Goal: Task Accomplishment & Management: Manage account settings

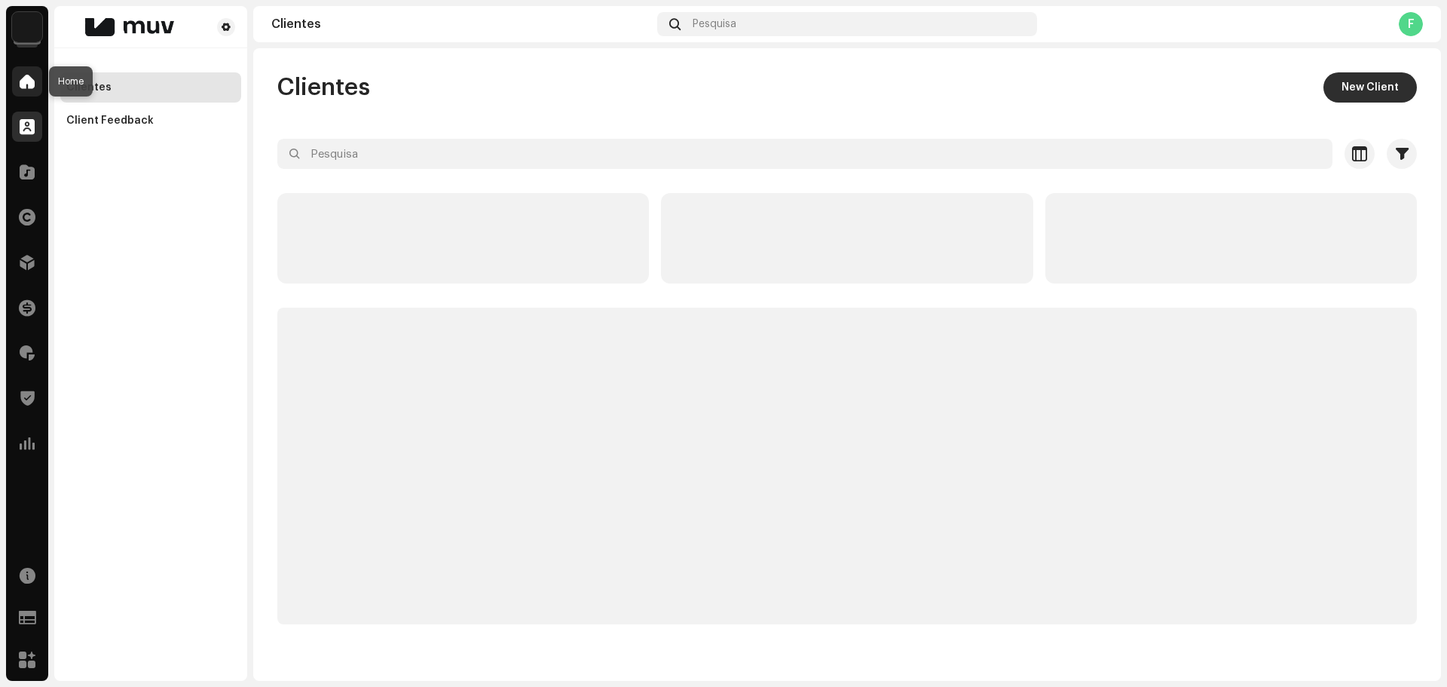
click at [32, 79] on span at bounding box center [27, 81] width 15 height 12
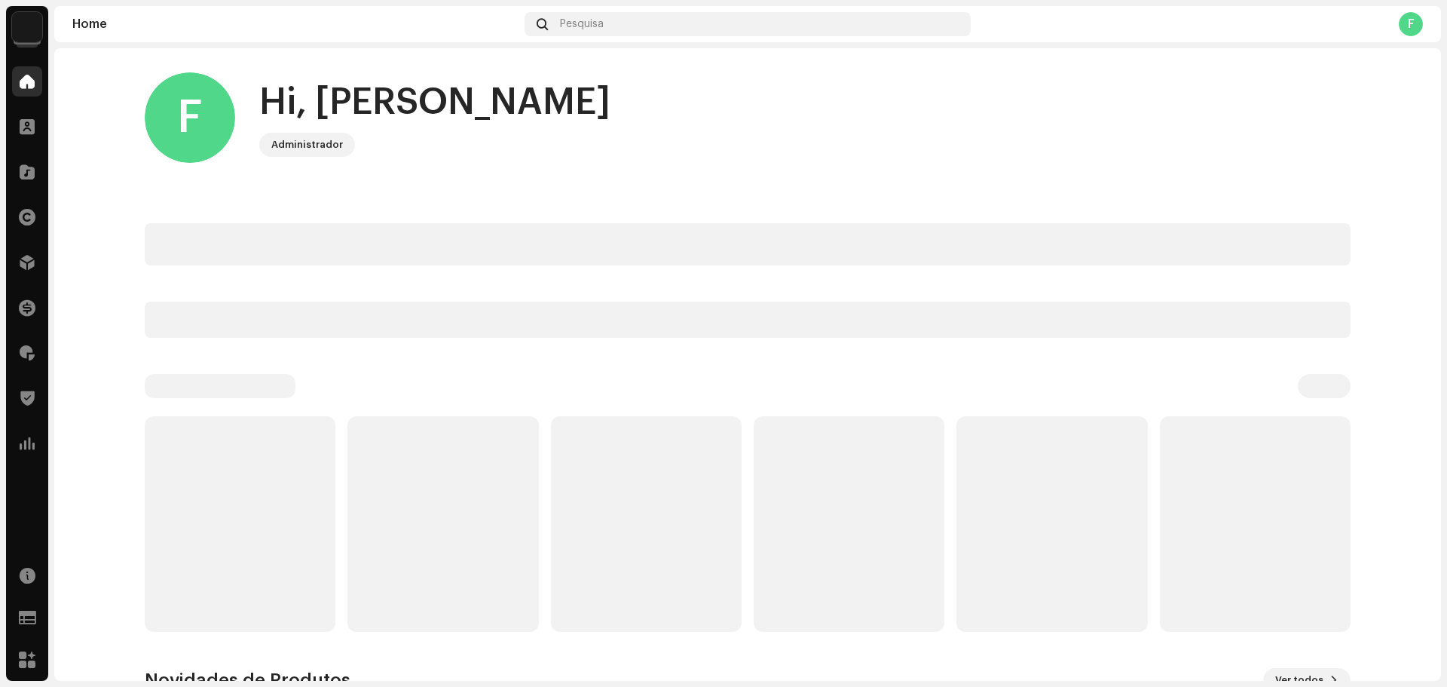
click at [36, 23] on img at bounding box center [27, 27] width 30 height 30
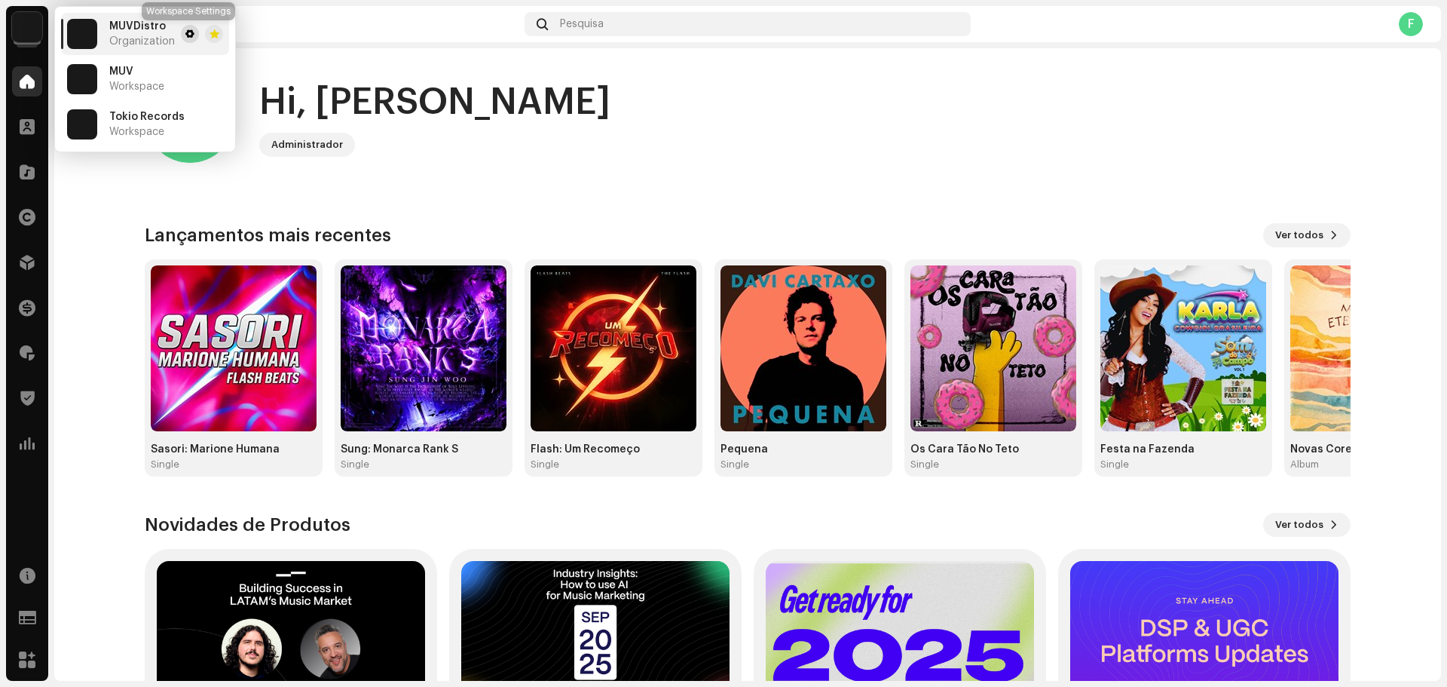
click at [185, 36] on span at bounding box center [189, 34] width 9 height 12
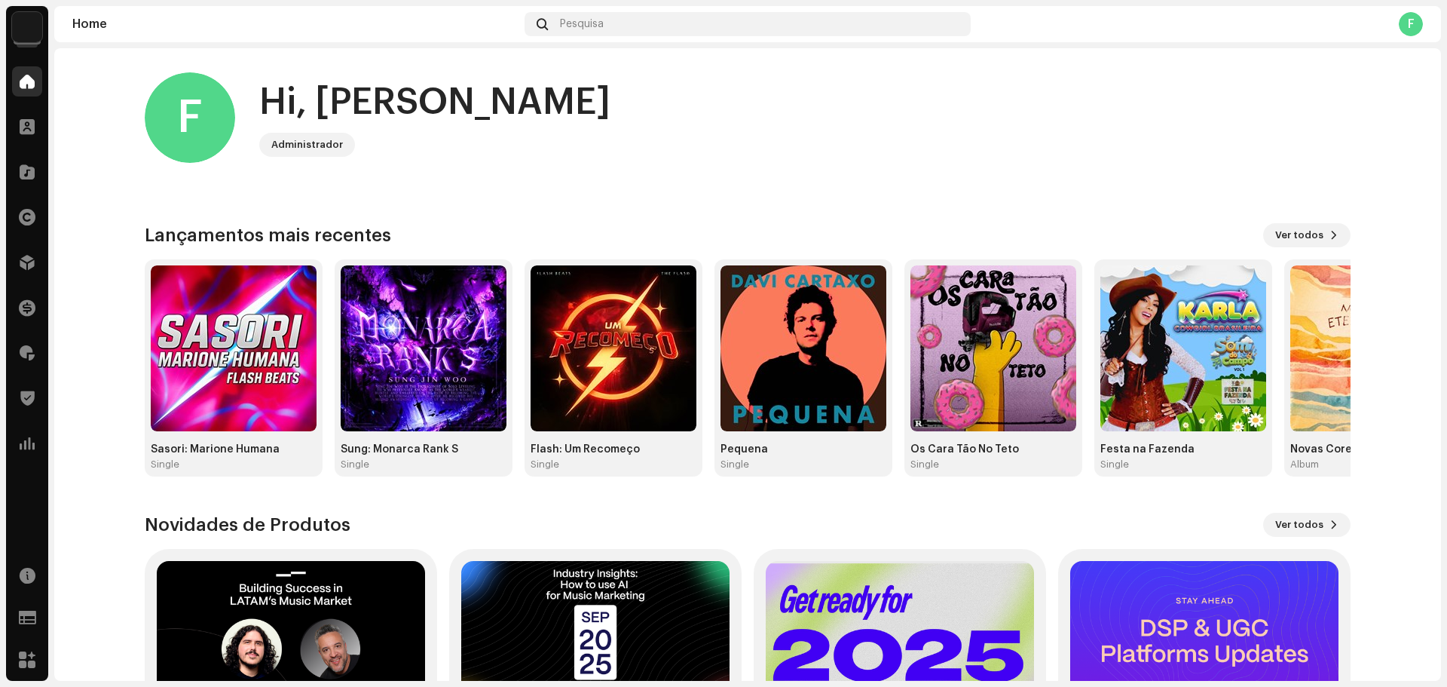
click at [29, 25] on img at bounding box center [27, 27] width 30 height 30
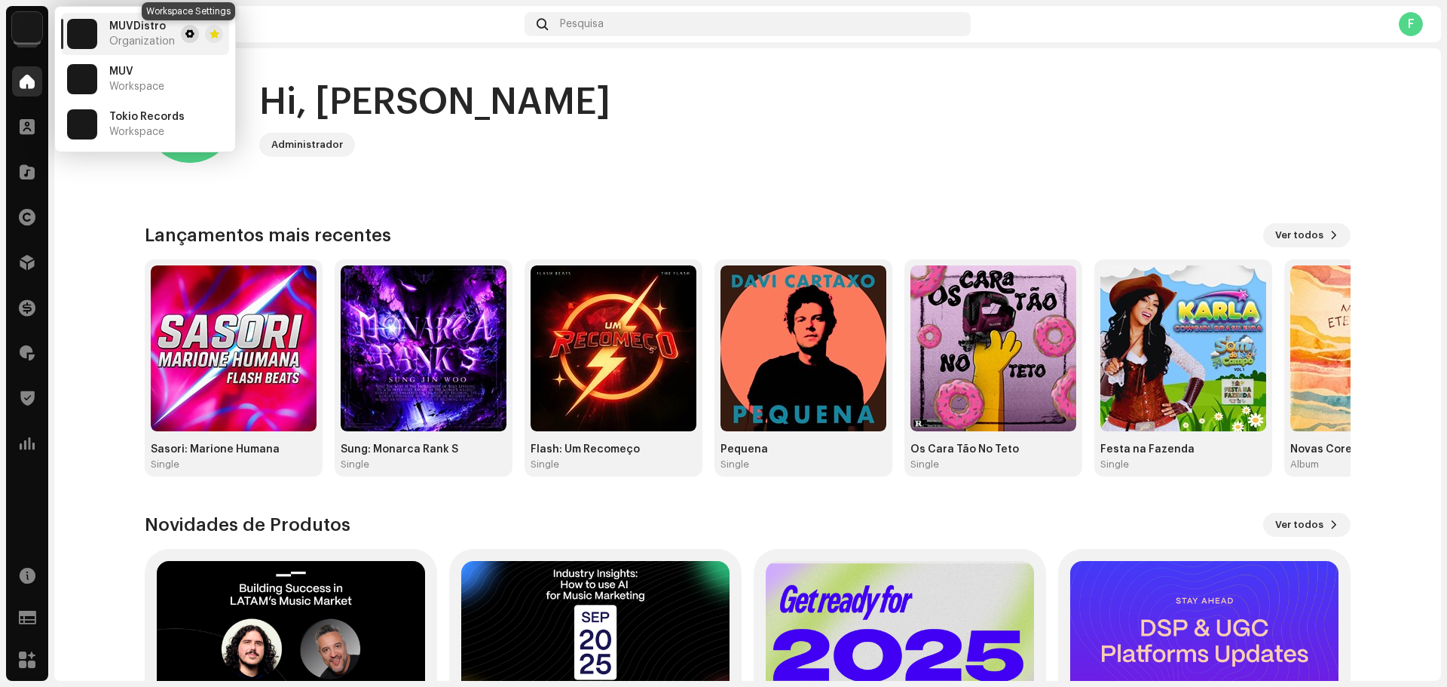
click at [185, 37] on span at bounding box center [189, 34] width 9 height 12
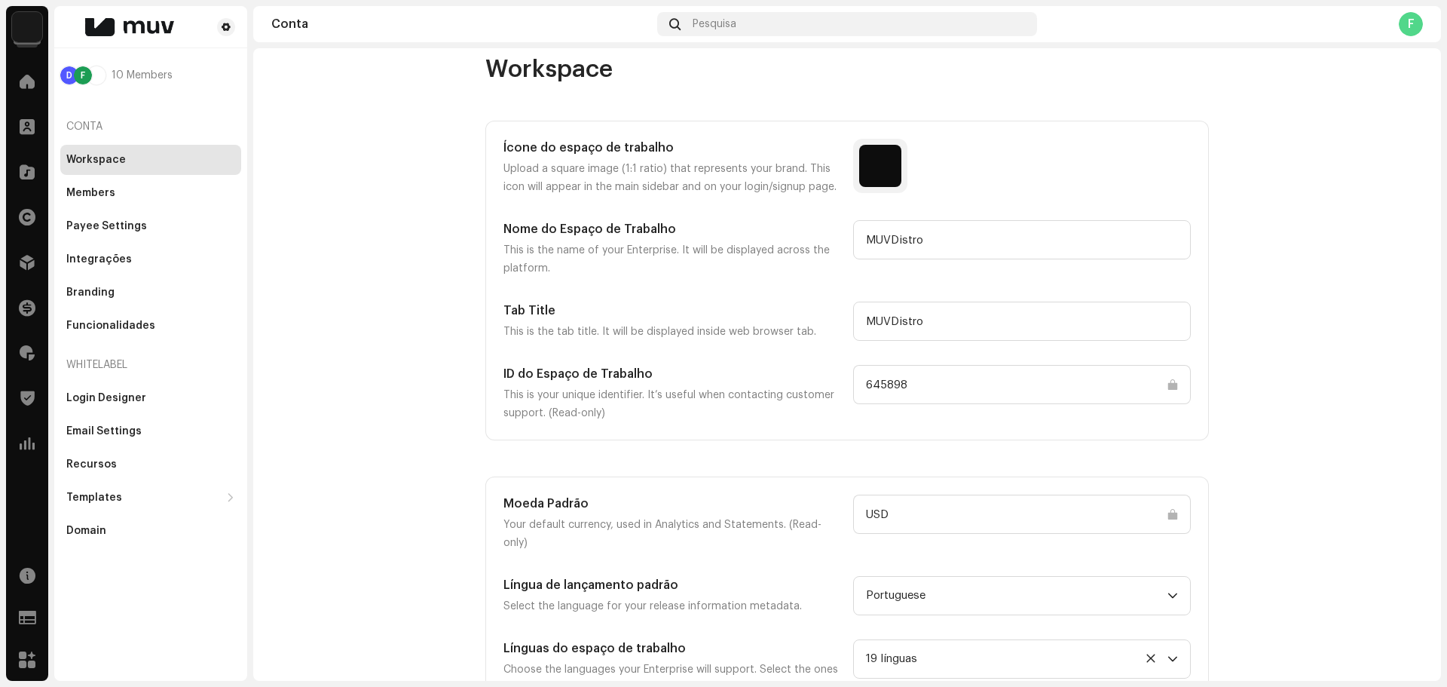
scroll to position [34, 0]
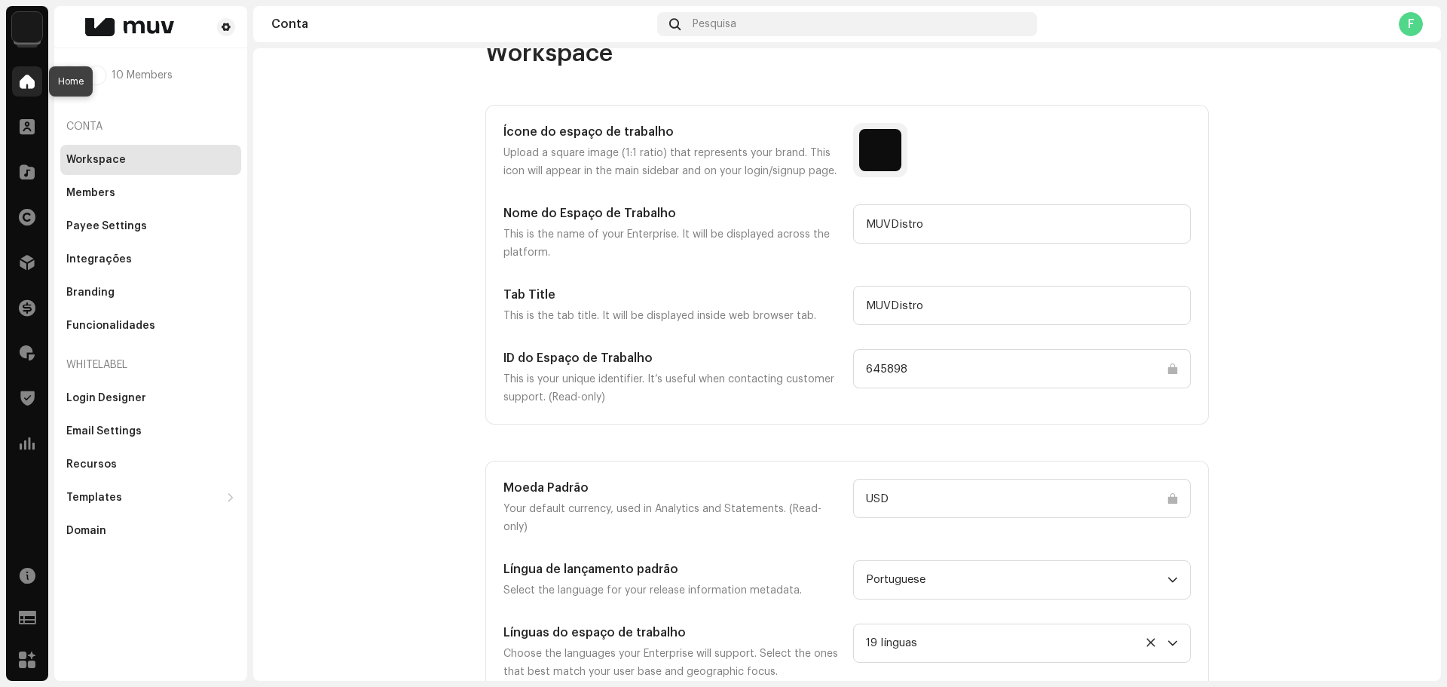
click at [27, 75] on span at bounding box center [27, 81] width 15 height 12
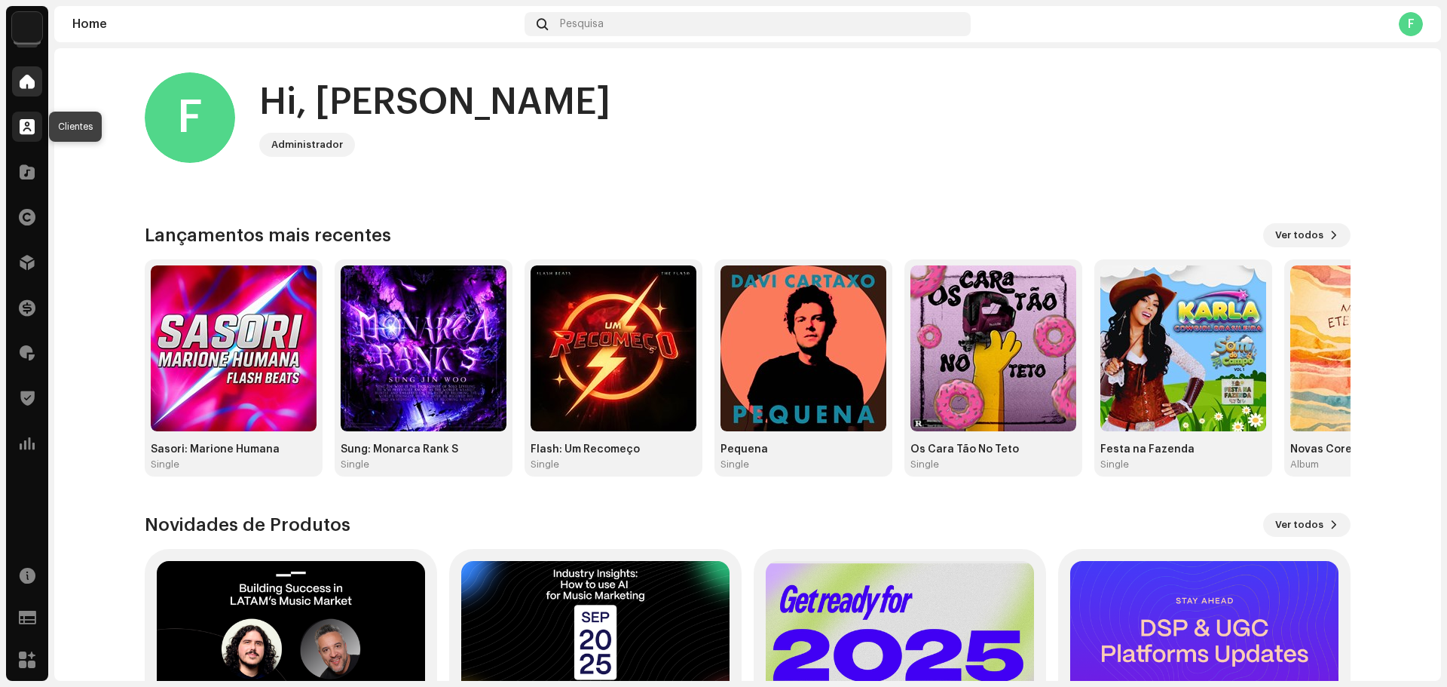
click at [28, 116] on div at bounding box center [27, 127] width 30 height 30
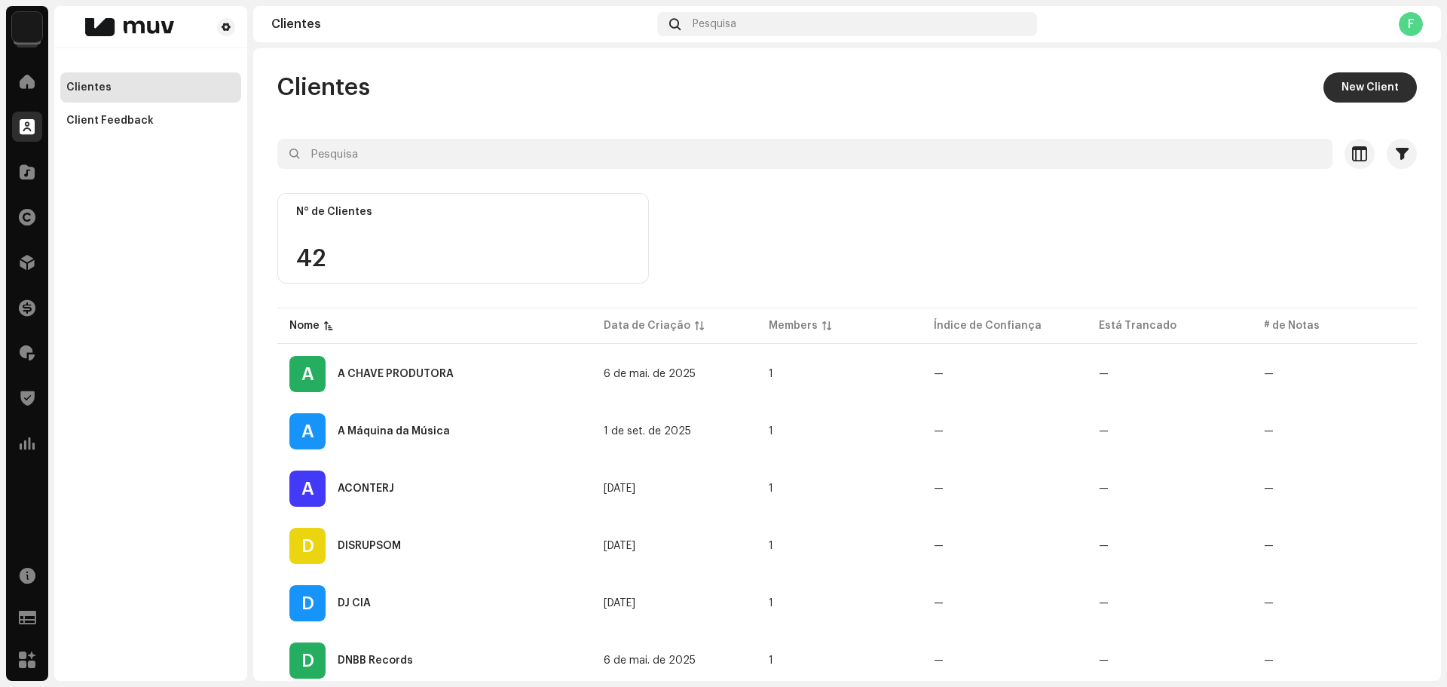
click at [30, 32] on img at bounding box center [27, 27] width 30 height 30
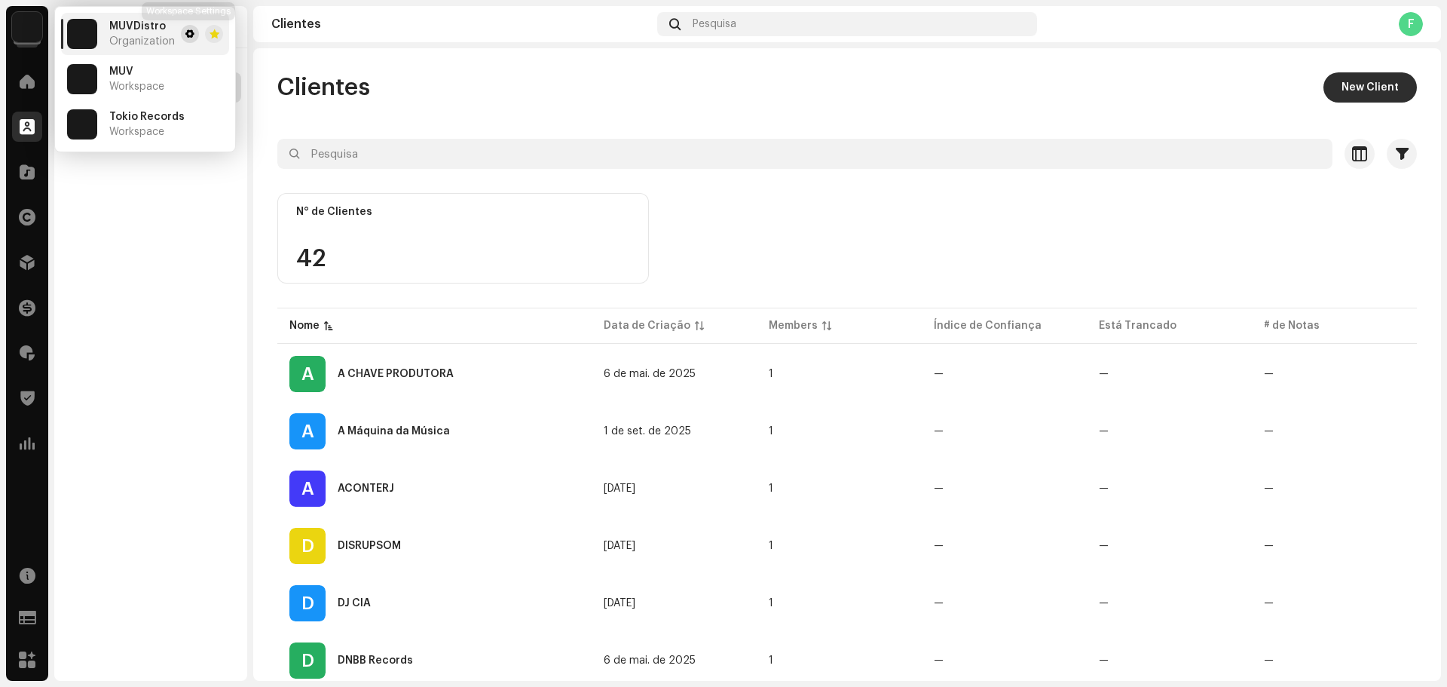
click at [189, 33] on span at bounding box center [189, 34] width 9 height 12
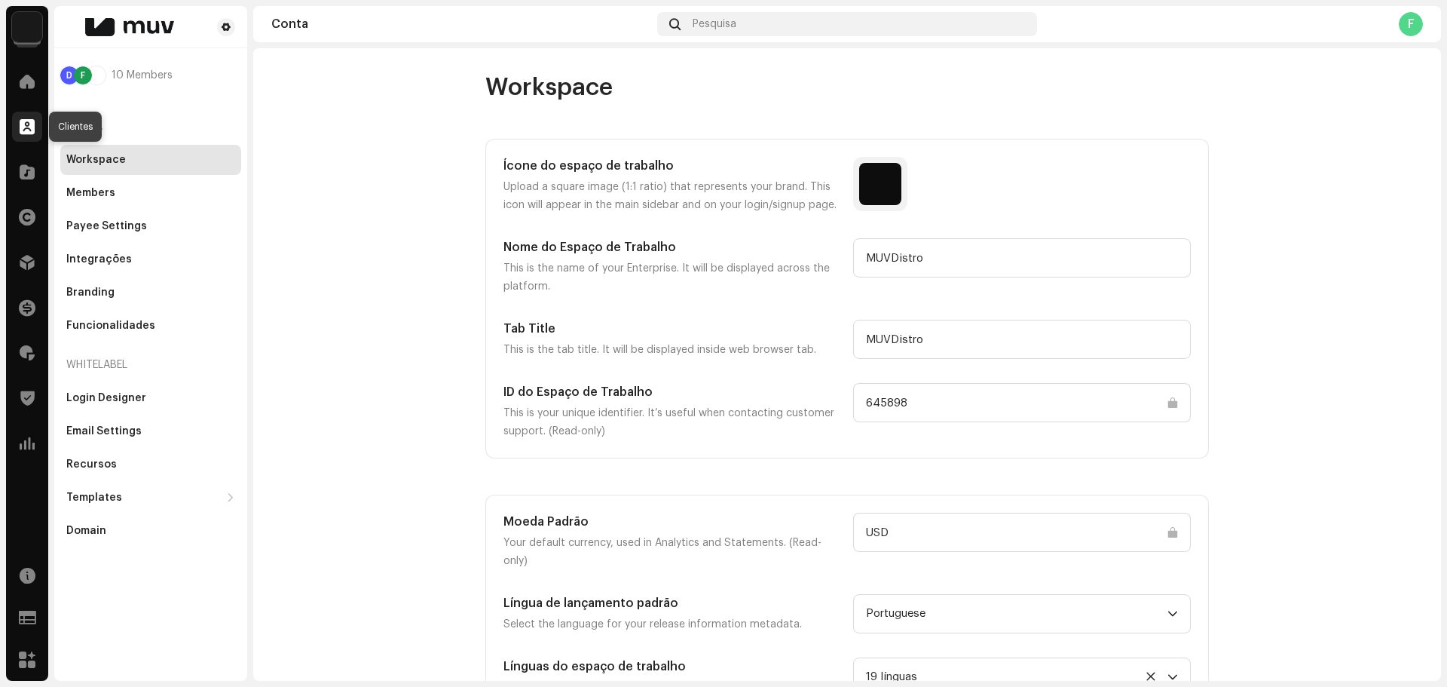
click at [26, 133] on span at bounding box center [27, 127] width 15 height 12
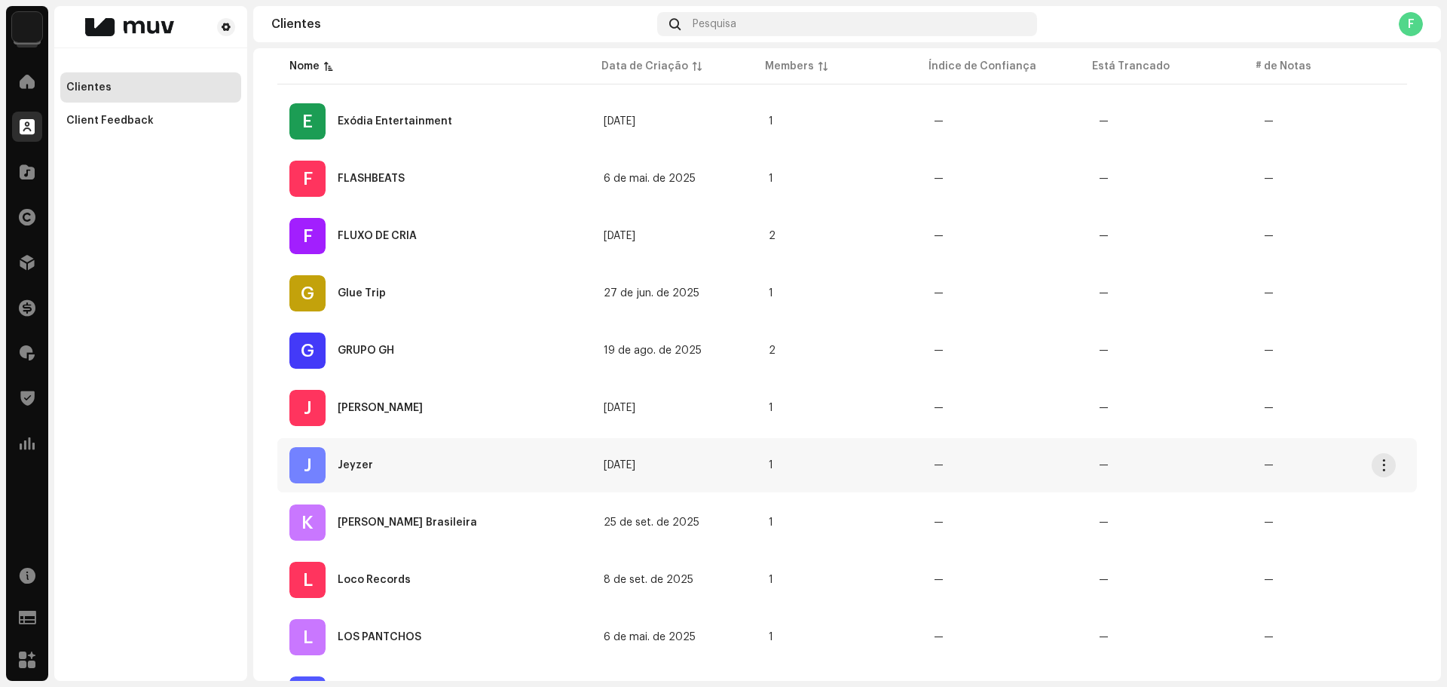
scroll to position [1081, 0]
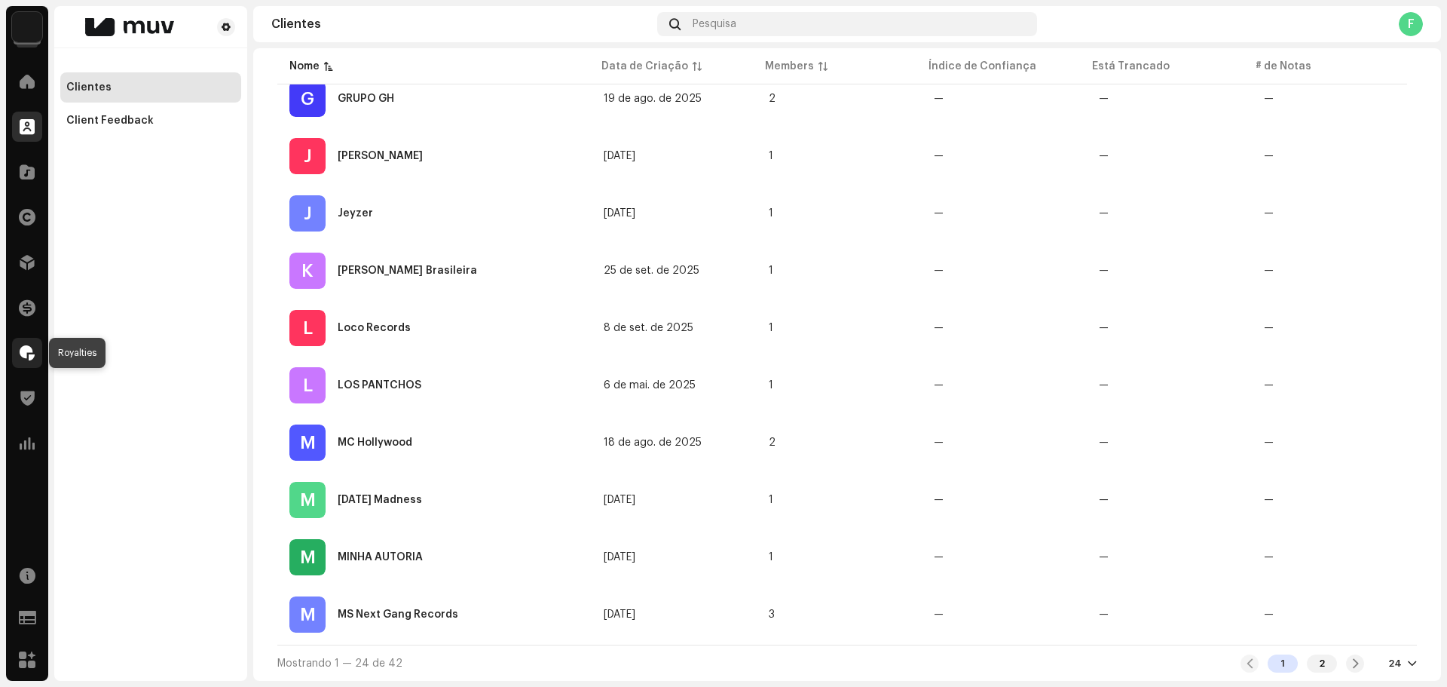
click at [32, 349] on span at bounding box center [27, 353] width 15 height 12
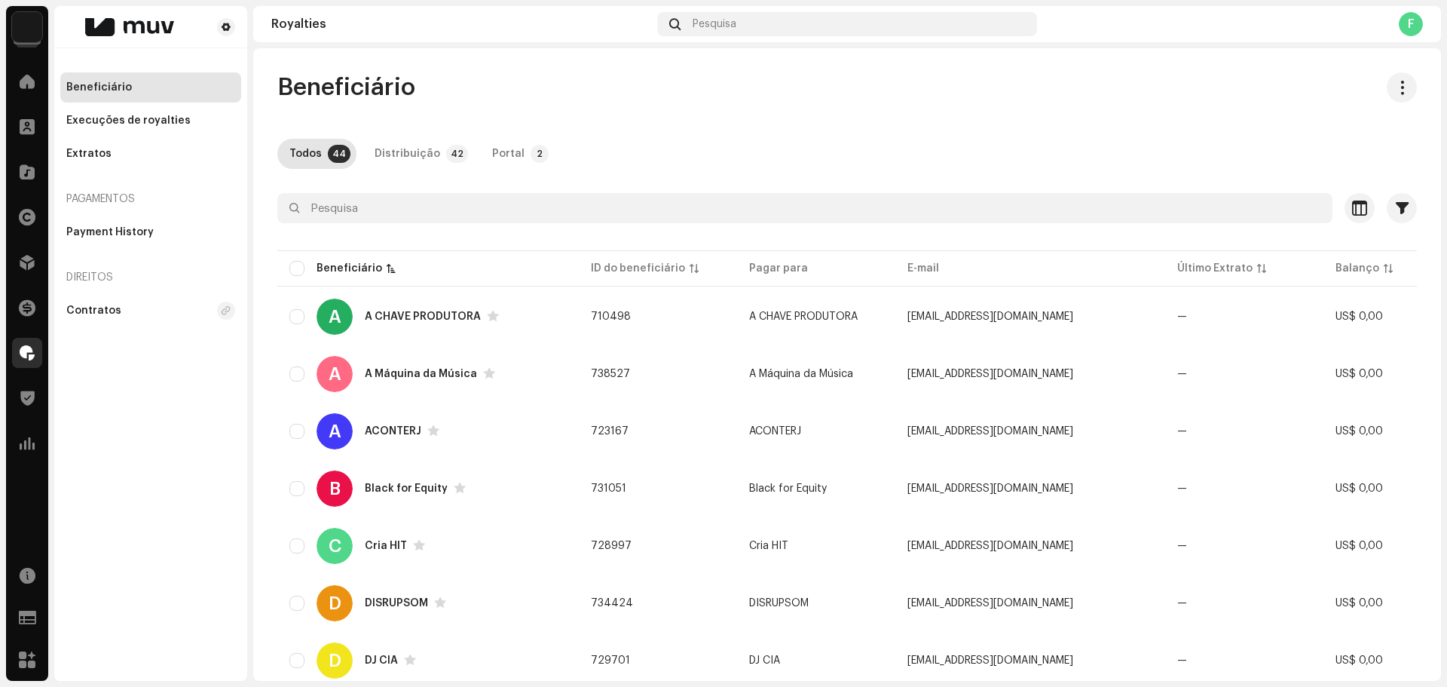
scroll to position [1671, 0]
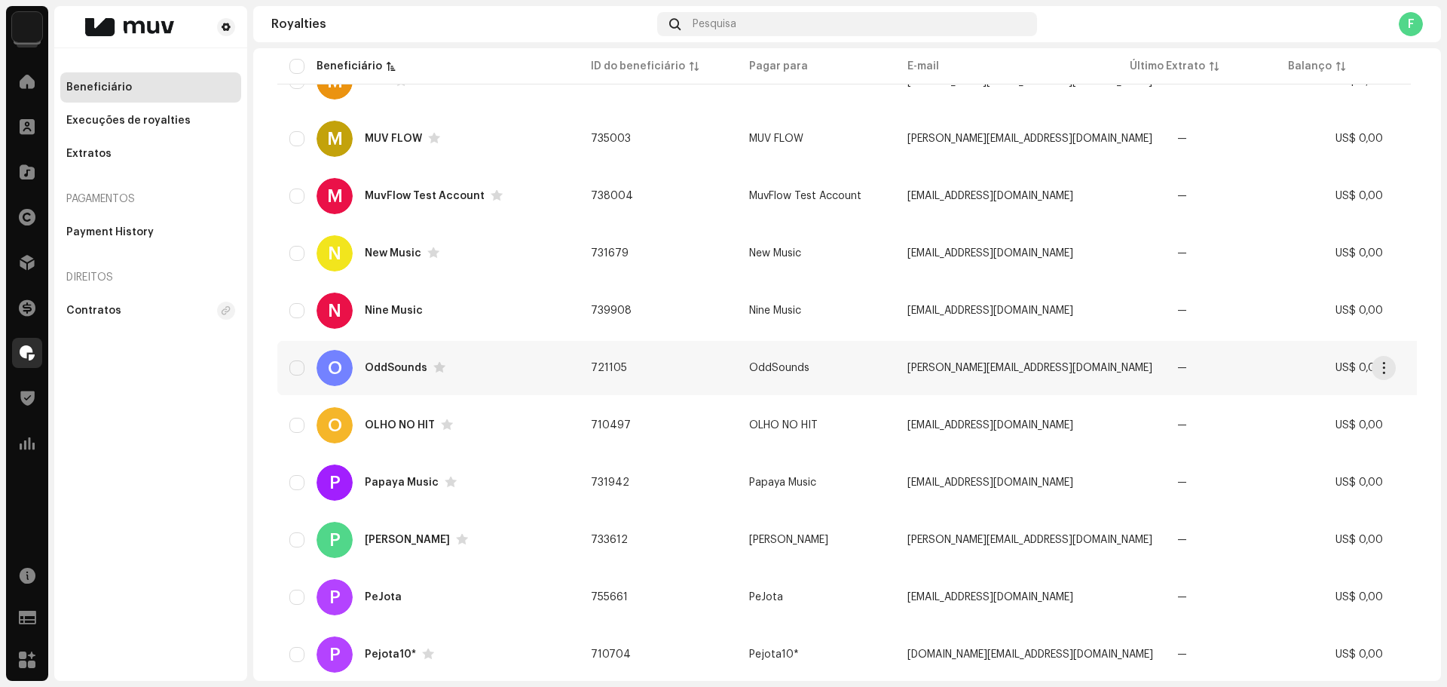
click at [635, 373] on td "721105" at bounding box center [658, 368] width 158 height 54
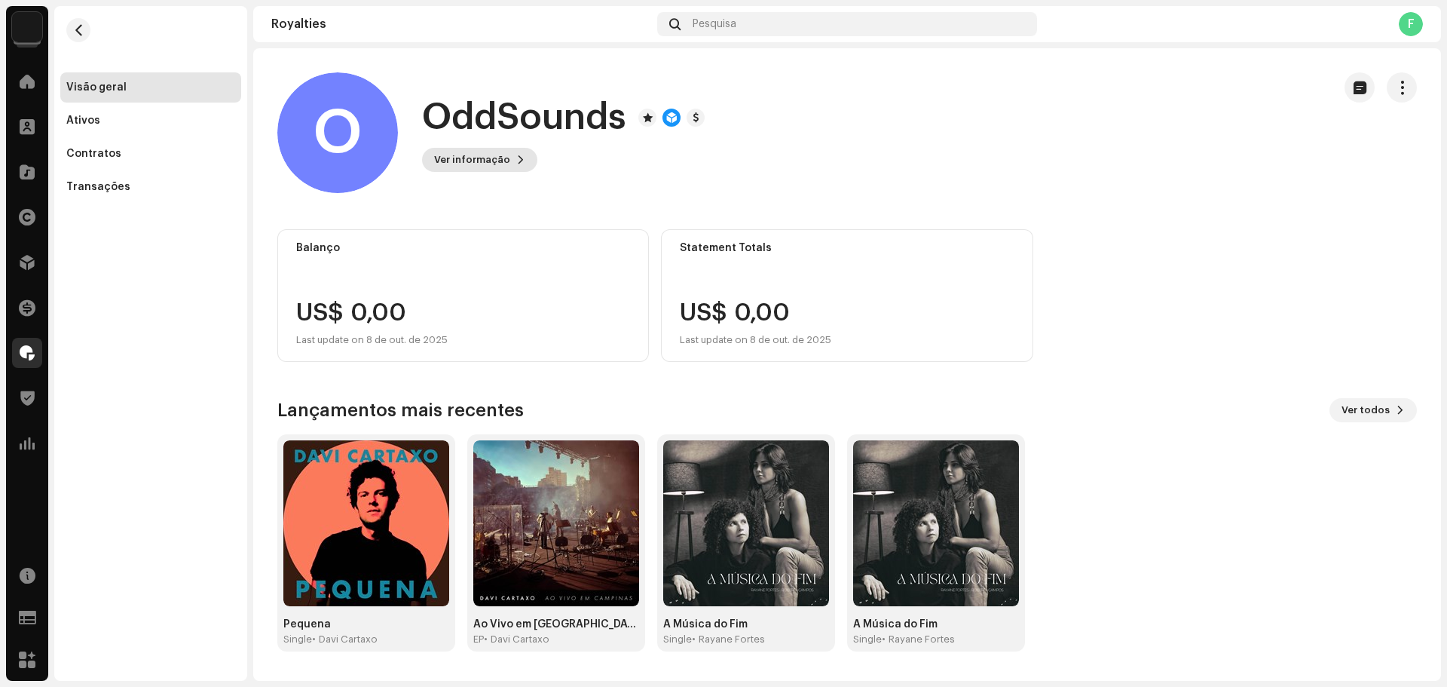
click at [485, 152] on span "Ver informação" at bounding box center [472, 160] width 76 height 30
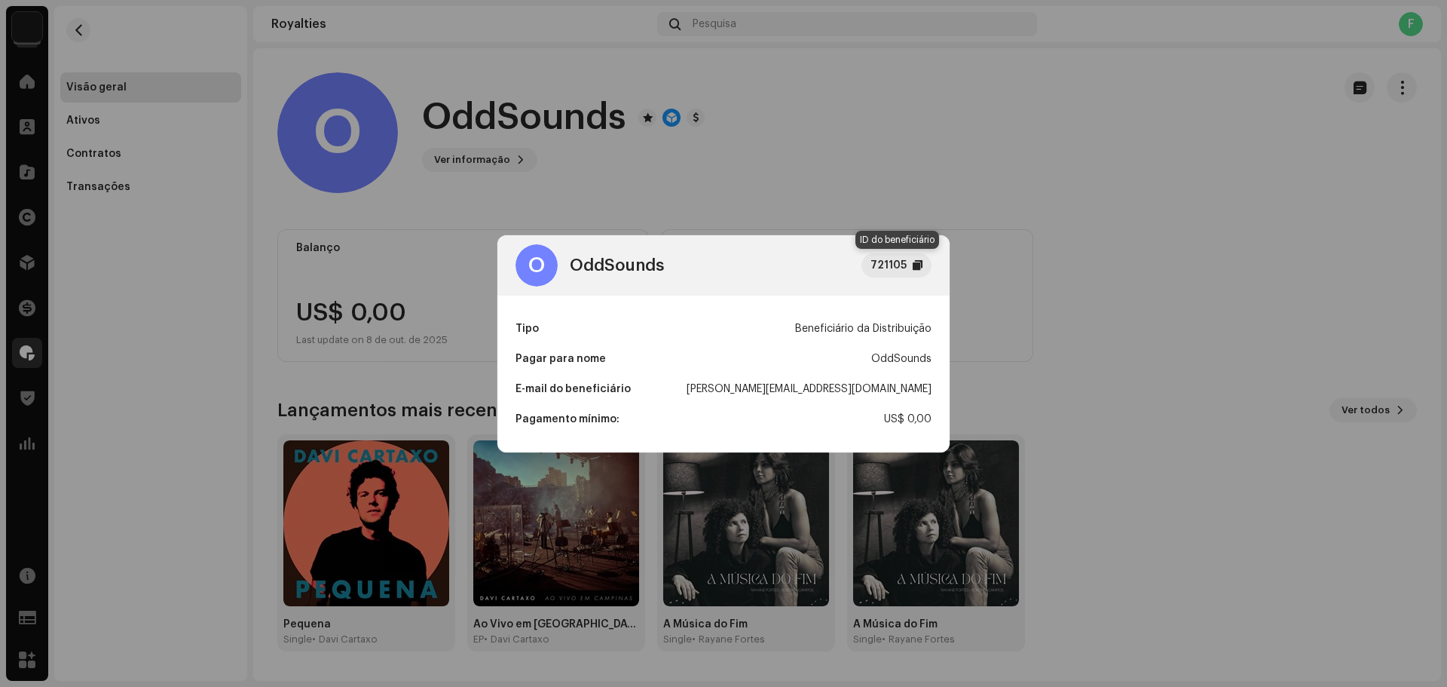
click at [906, 266] on div "721105" at bounding box center [889, 265] width 36 height 18
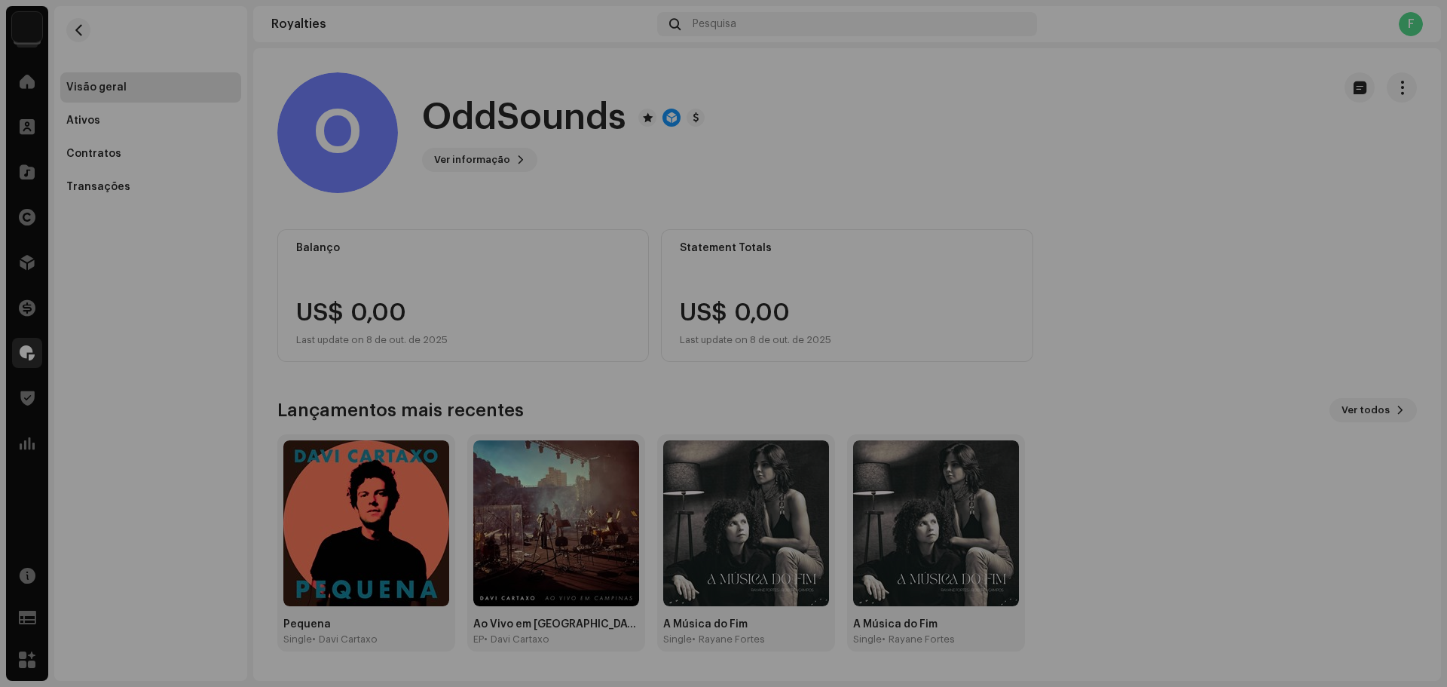
click at [941, 190] on div "O OddSounds 721105 Tipo Beneficiário da Distribuição Pagar para nome OddSounds …" at bounding box center [723, 343] width 1447 height 687
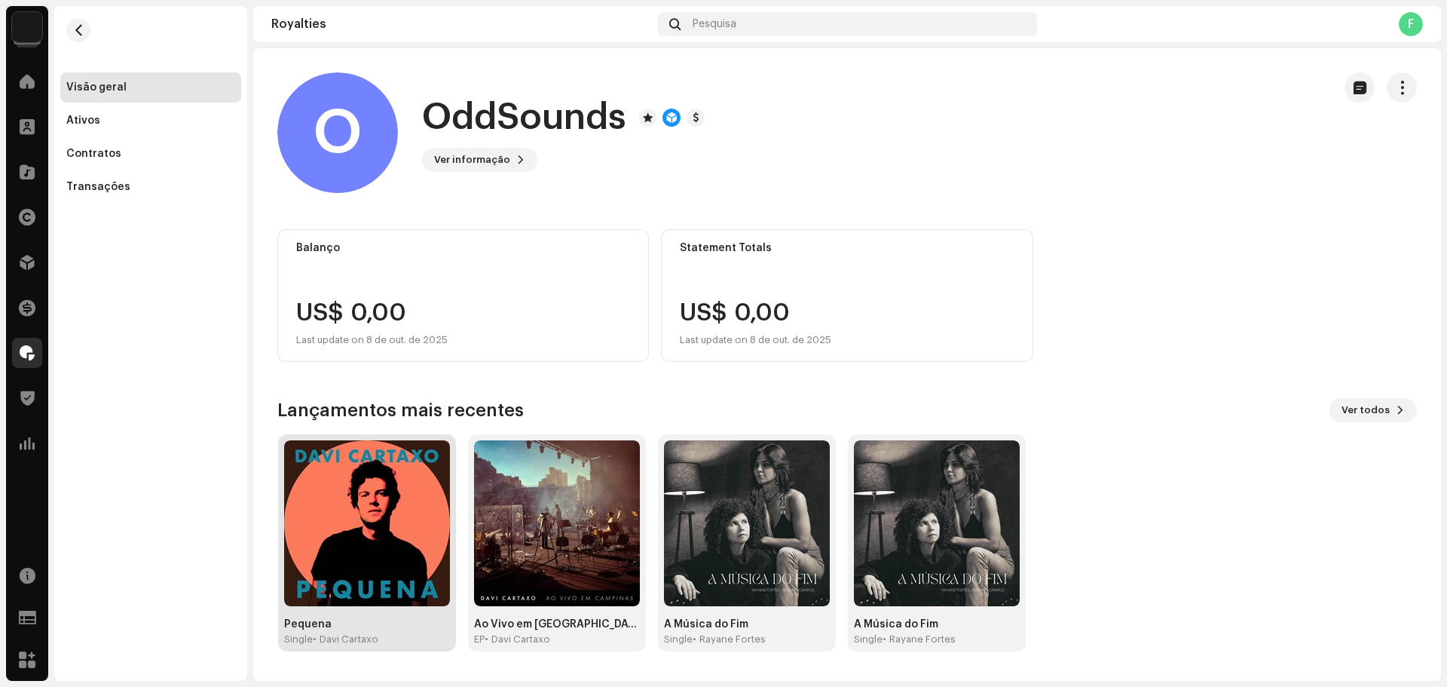
click at [360, 480] on img at bounding box center [367, 523] width 166 height 166
click at [360, 480] on img at bounding box center [366, 523] width 166 height 166
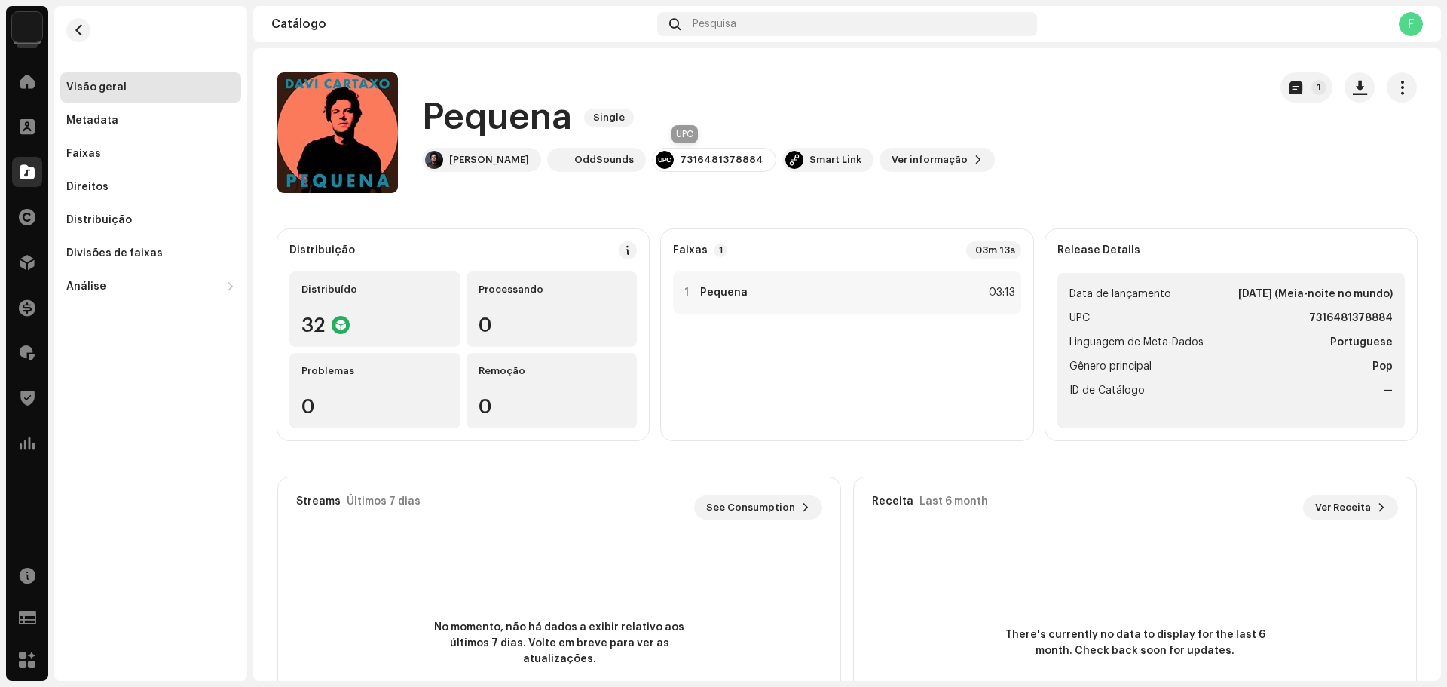
click at [689, 158] on div "7316481378884" at bounding box center [722, 160] width 84 height 12
copy div "7316481378884"
click at [897, 162] on span "Ver informação" at bounding box center [930, 160] width 76 height 30
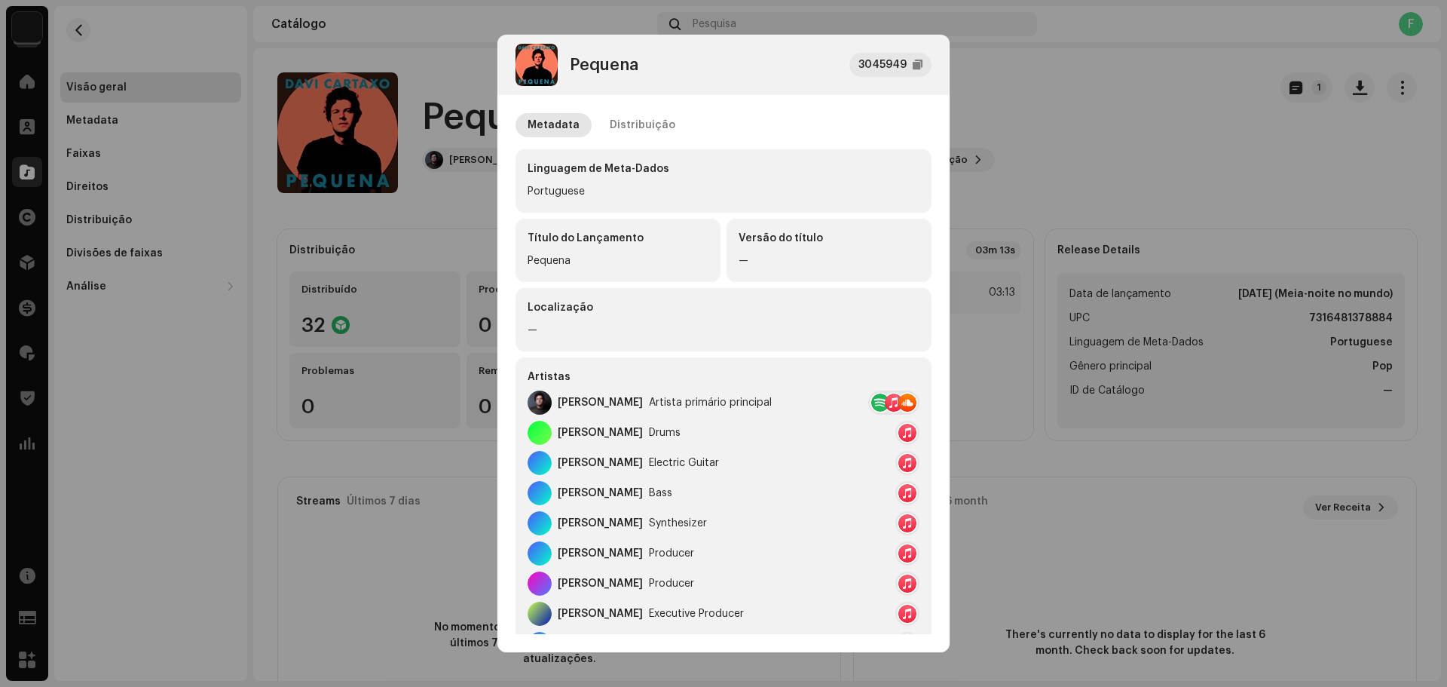
click at [896, 50] on div "Pequena 3045949" at bounding box center [724, 65] width 416 height 42
click at [891, 60] on div "3045949" at bounding box center [883, 65] width 48 height 18
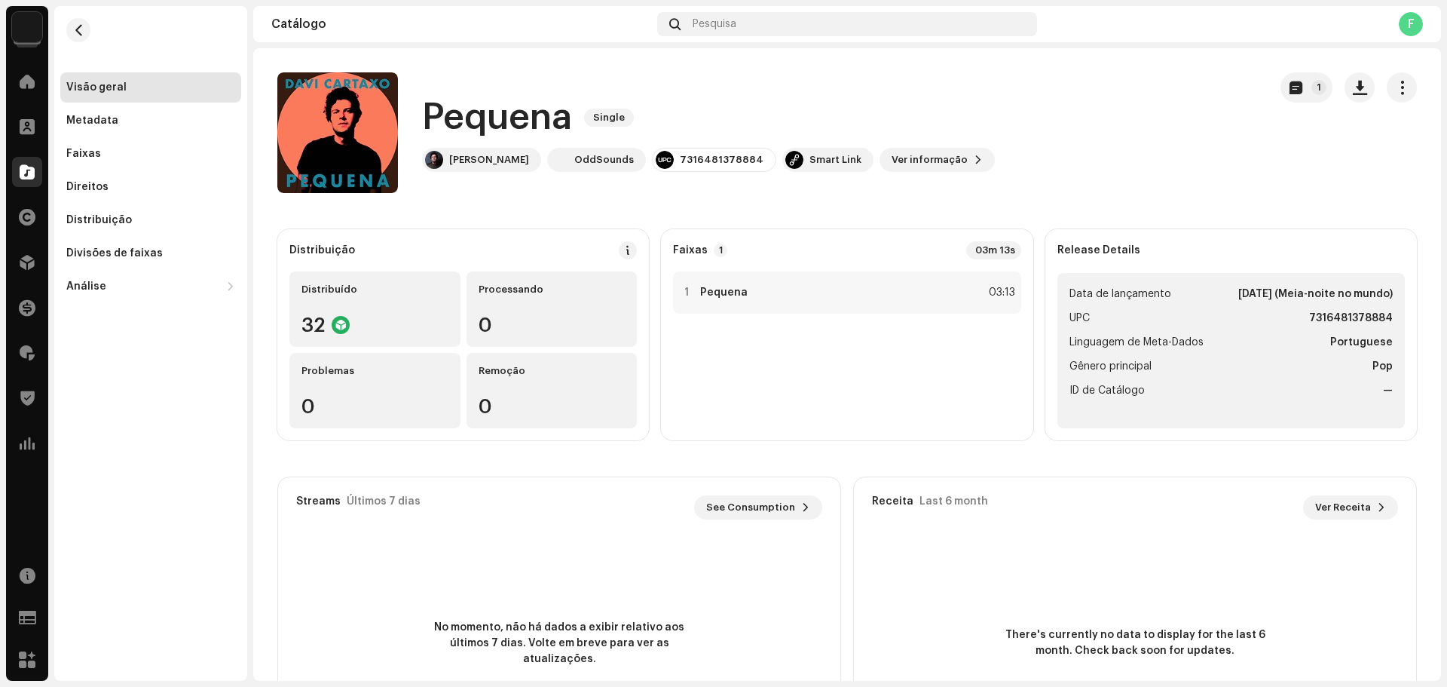
click at [992, 141] on div "Pequena 3045949 Metadata Distribuição Linguagem de Meta-Dados Portuguese Título…" at bounding box center [723, 343] width 1447 height 687
click at [692, 153] on div "7316481378884" at bounding box center [714, 160] width 124 height 24
copy div "7316481378884"
drag, startPoint x: 610, startPoint y: 155, endPoint x: 553, endPoint y: 164, distance: 57.4
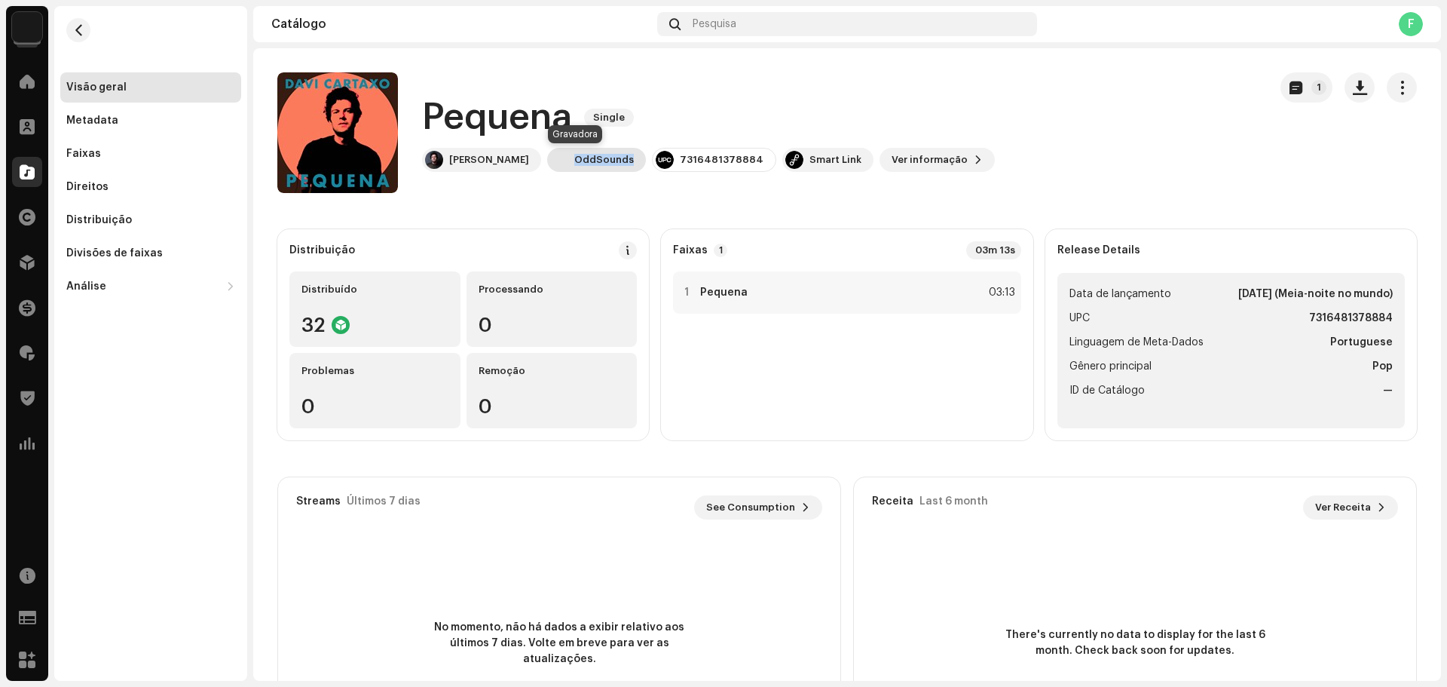
click at [553, 164] on div "OddSounds" at bounding box center [596, 160] width 99 height 24
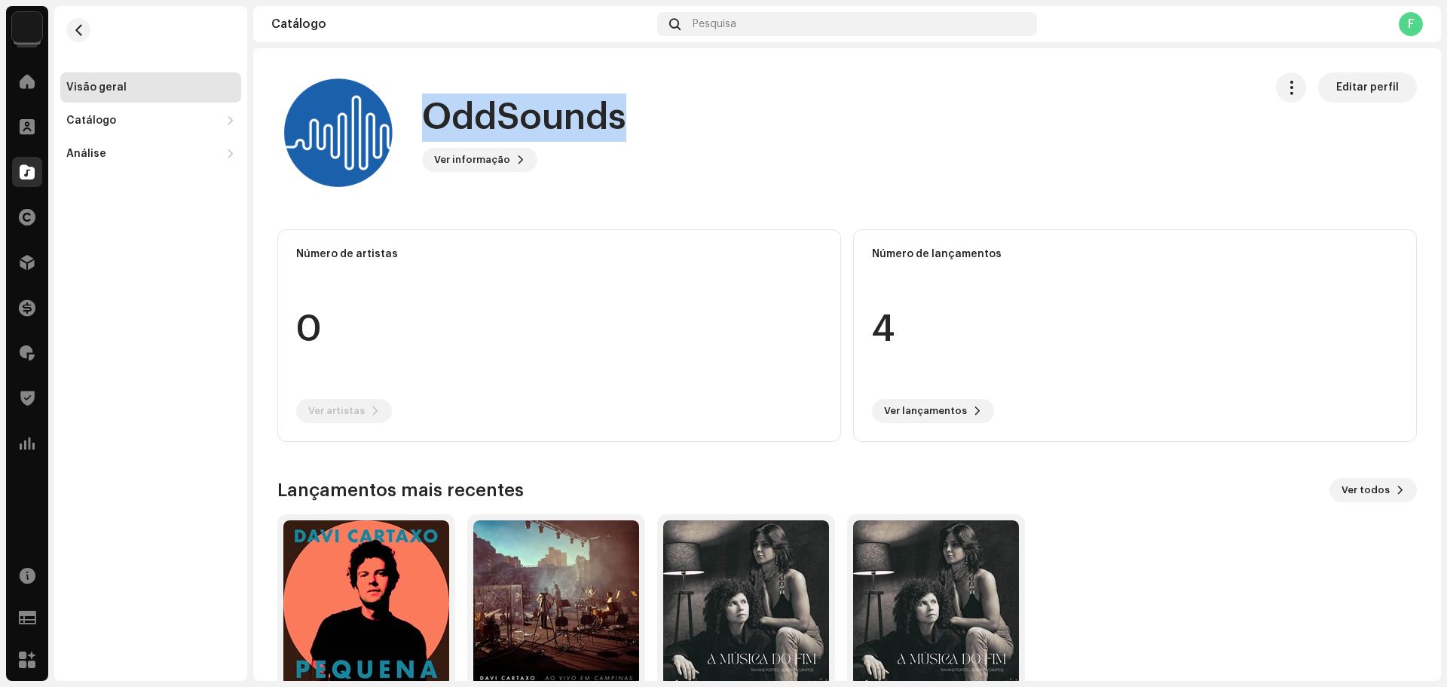
drag, startPoint x: 634, startPoint y: 120, endPoint x: 431, endPoint y: 109, distance: 203.1
click at [433, 108] on div "OddSounds Ver informação Editar perfil" at bounding box center [764, 132] width 975 height 121
copy h1 "OddSounds"
click at [76, 26] on span "button" at bounding box center [78, 30] width 11 height 12
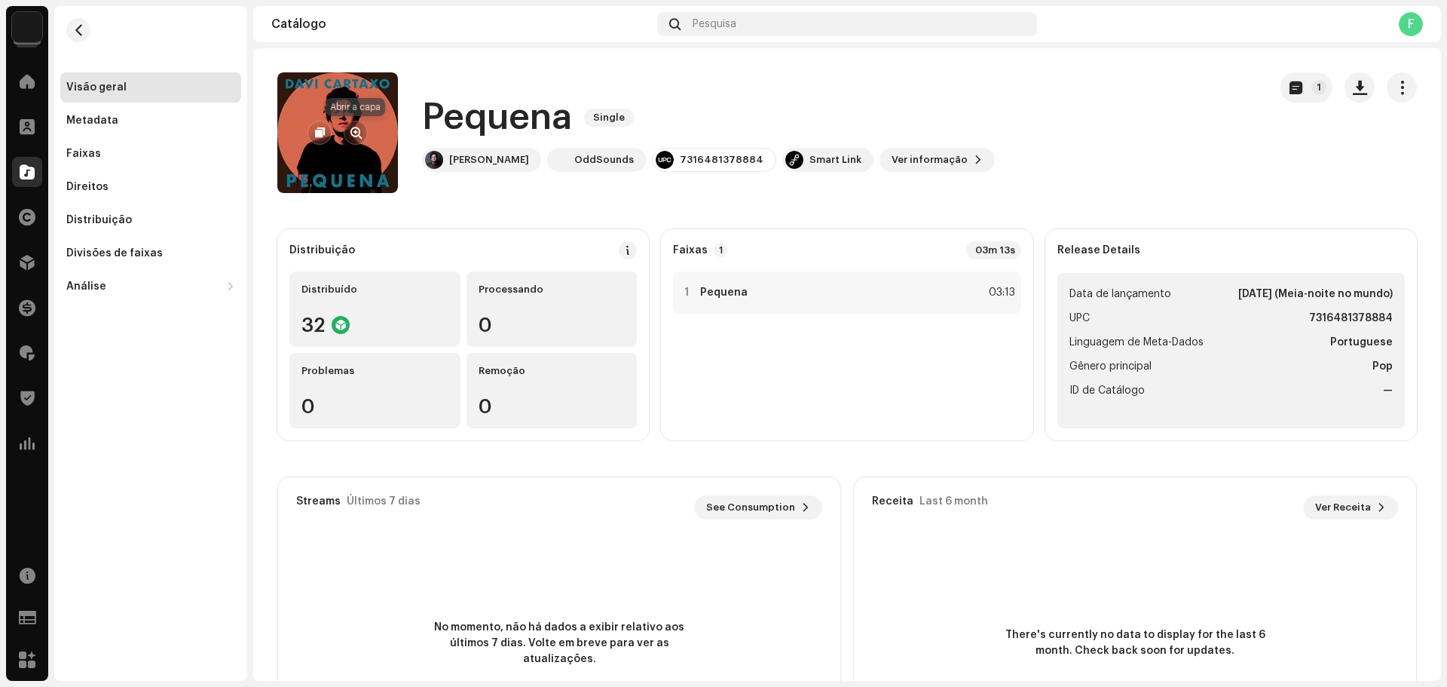
click at [351, 139] on button "button" at bounding box center [356, 133] width 24 height 24
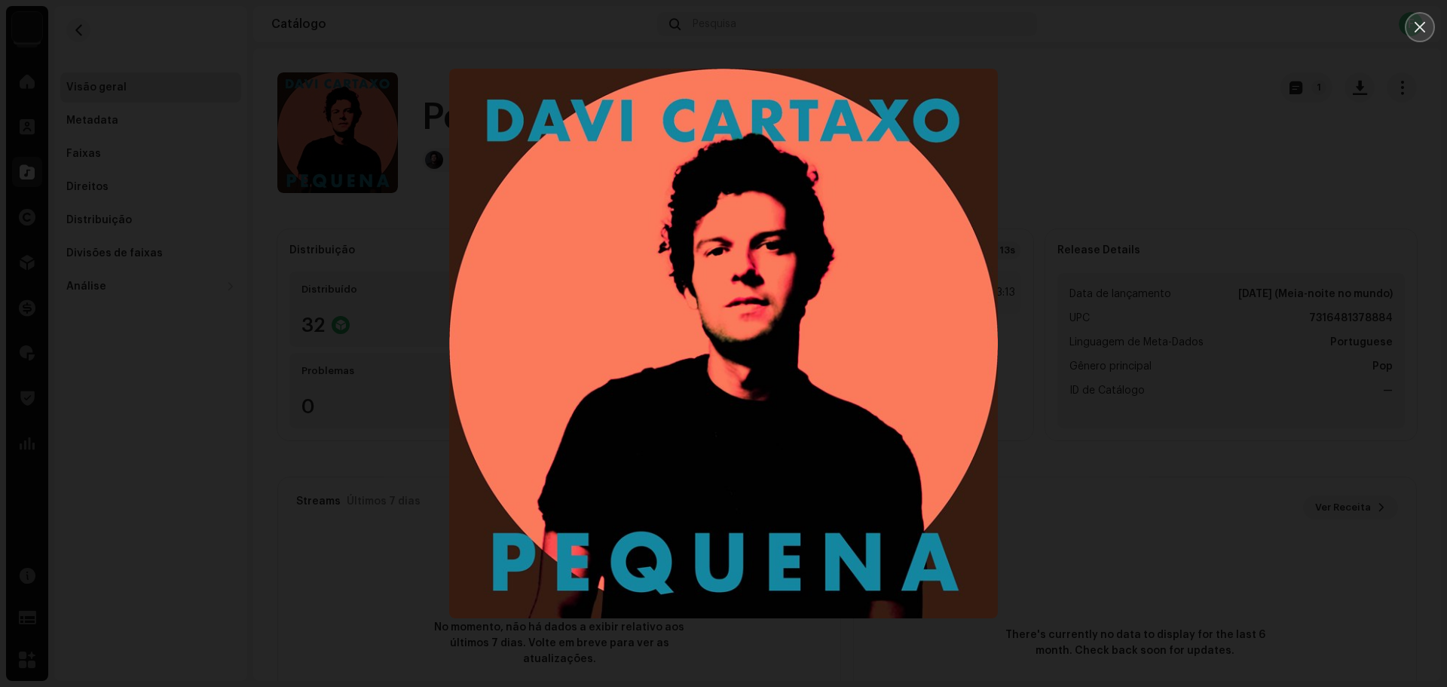
click at [1417, 32] on icon "Close" at bounding box center [1420, 27] width 14 height 14
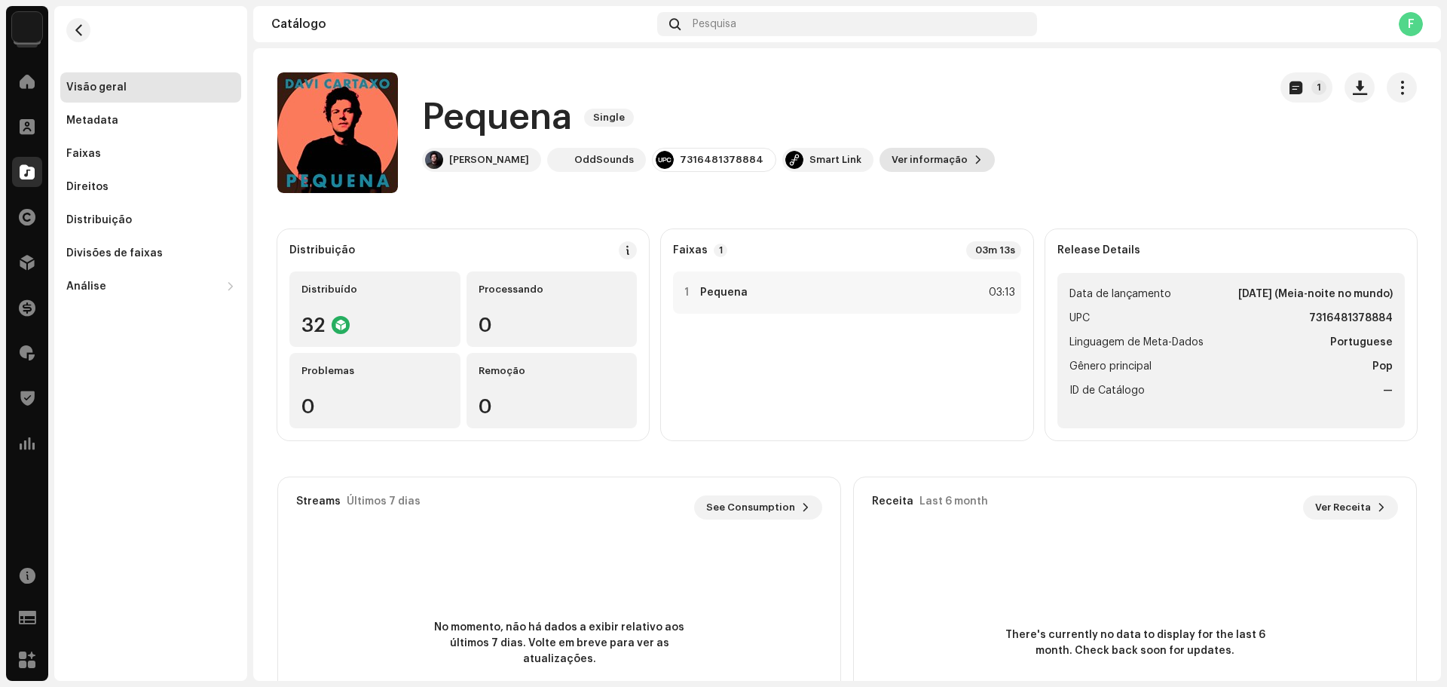
click at [926, 160] on span "Ver informação" at bounding box center [930, 160] width 76 height 30
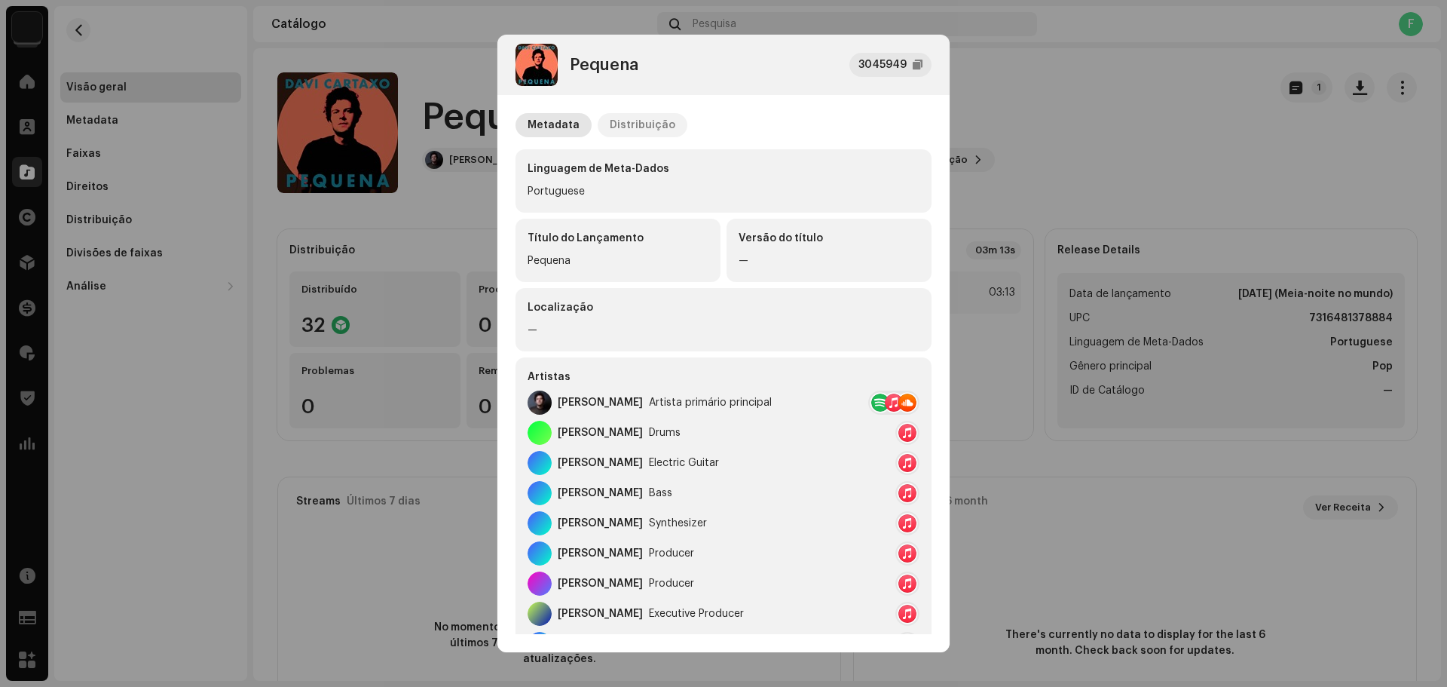
click at [653, 121] on div "Distribuição" at bounding box center [643, 125] width 66 height 24
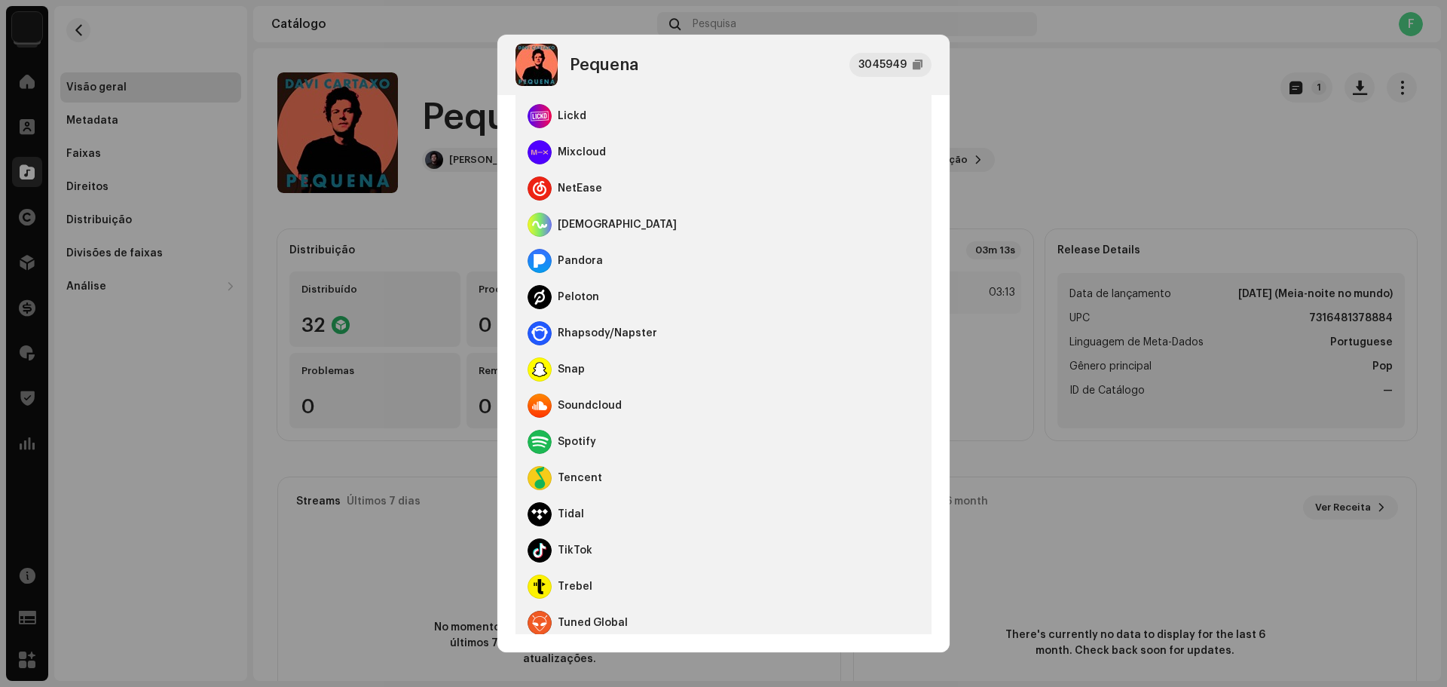
scroll to position [805, 0]
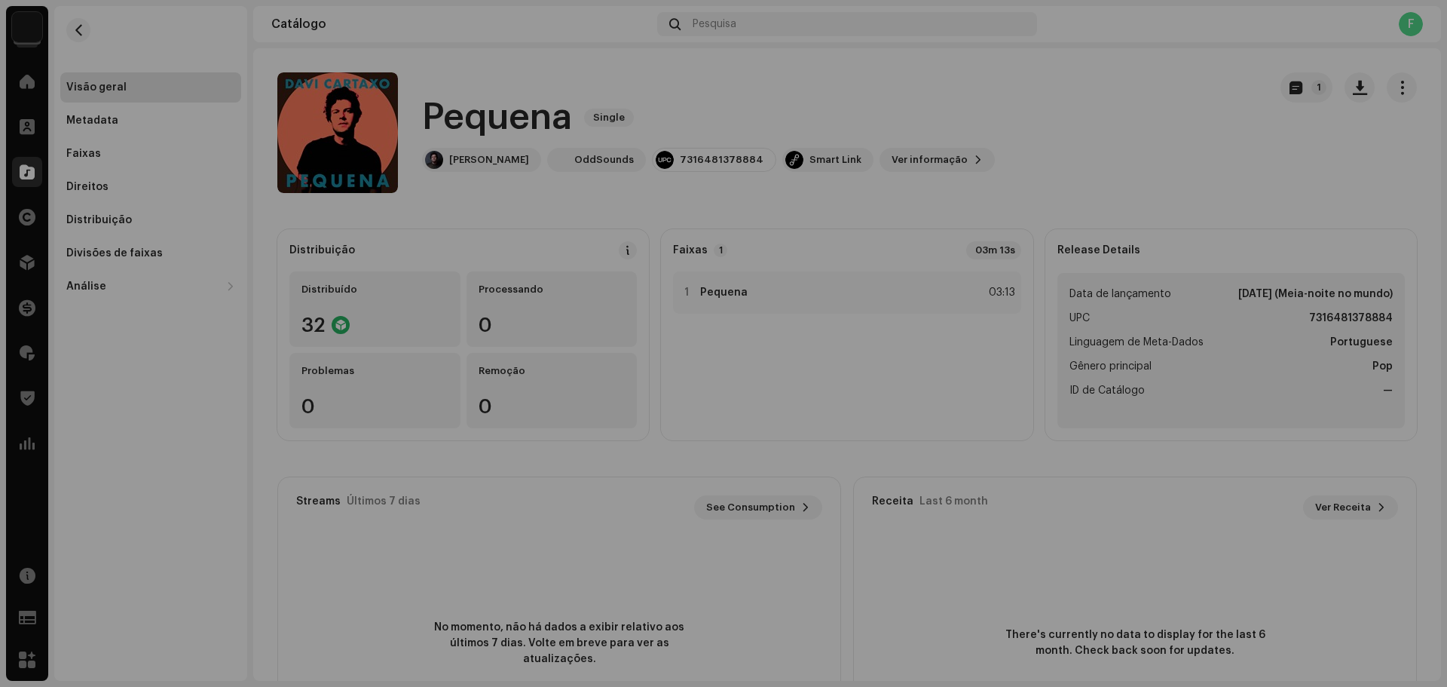
click at [1061, 94] on div "Pequena 3045949 Metadata Distribuição Data de lançamento [DATE] (Meia-noite no …" at bounding box center [723, 343] width 1447 height 687
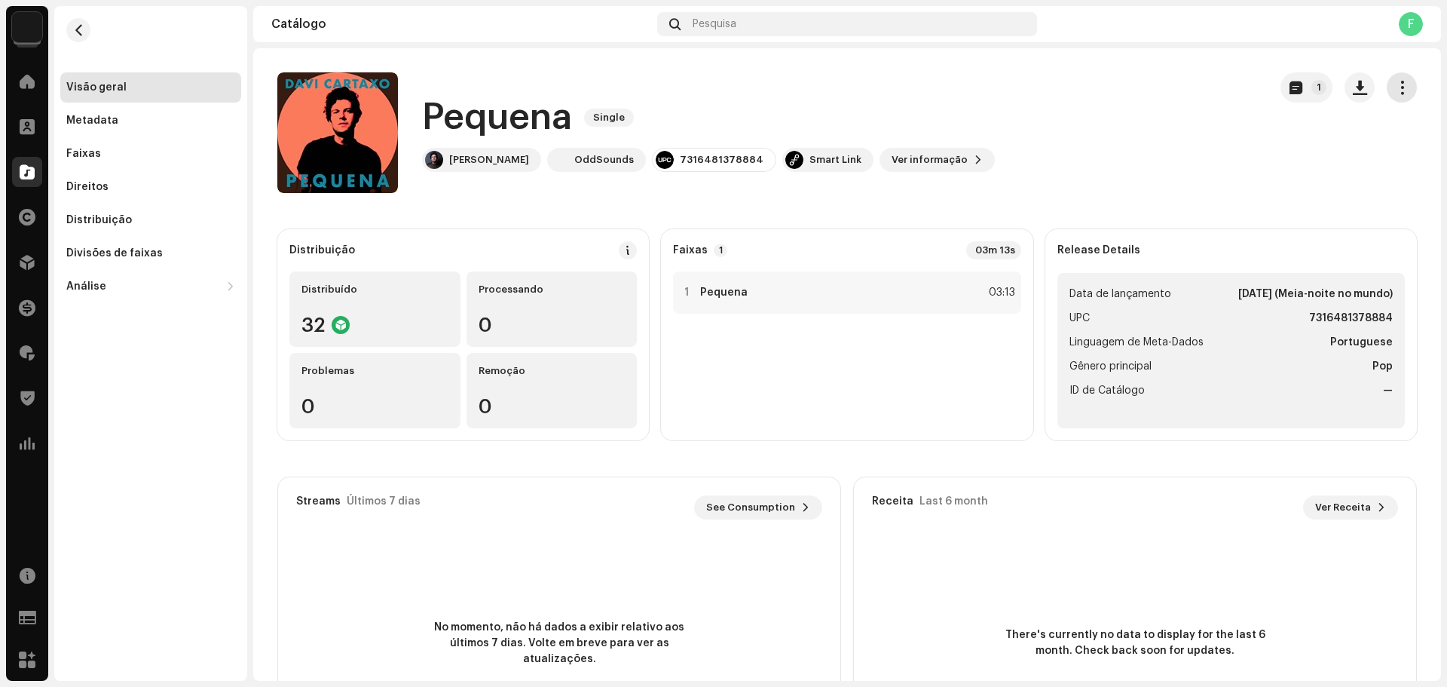
click at [1395, 90] on span "button" at bounding box center [1402, 87] width 14 height 12
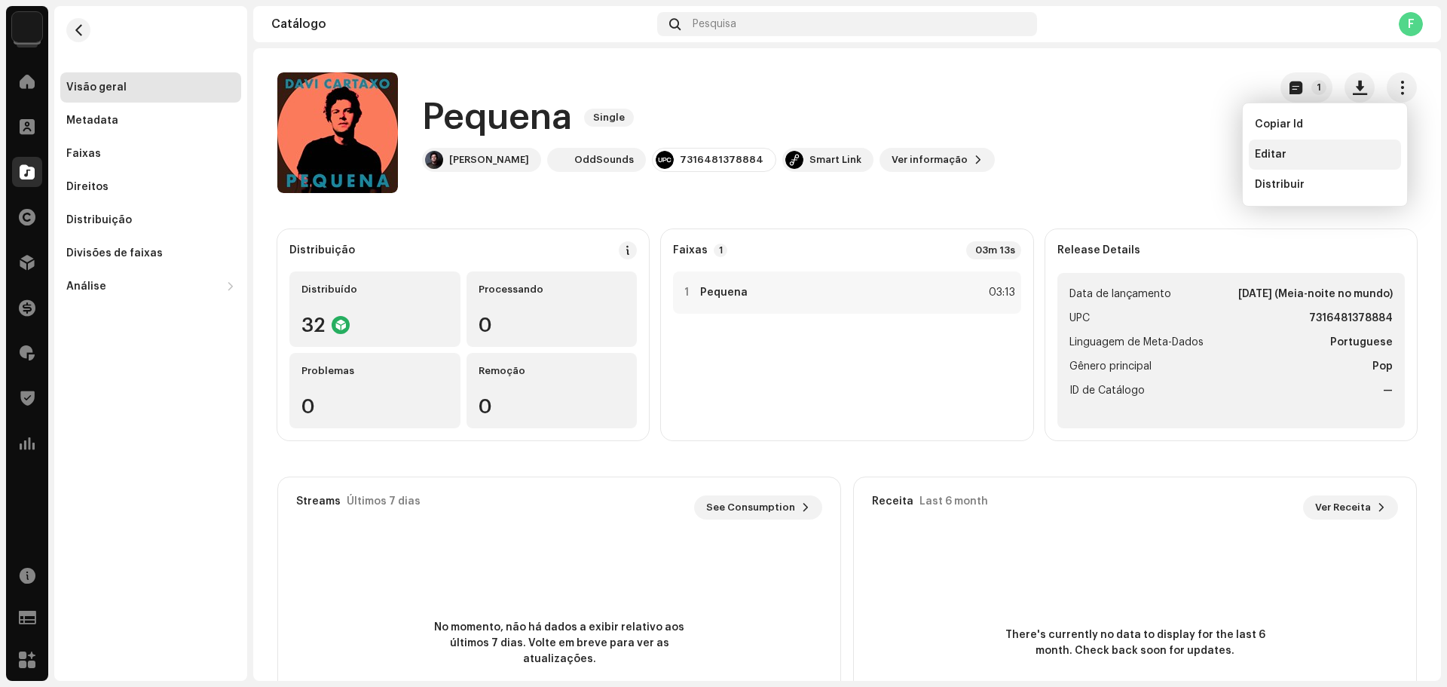
click at [1332, 155] on div "Editar" at bounding box center [1325, 154] width 140 height 12
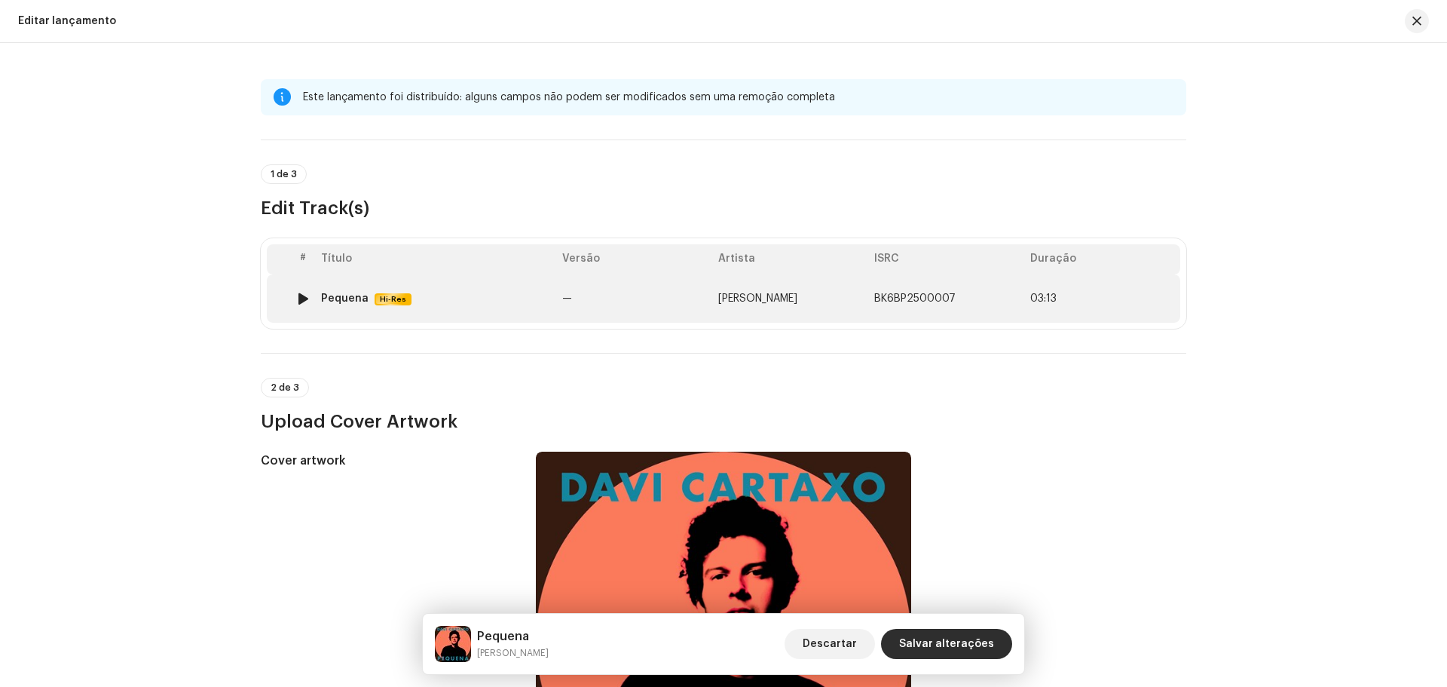
click at [599, 290] on td "—" at bounding box center [634, 298] width 156 height 48
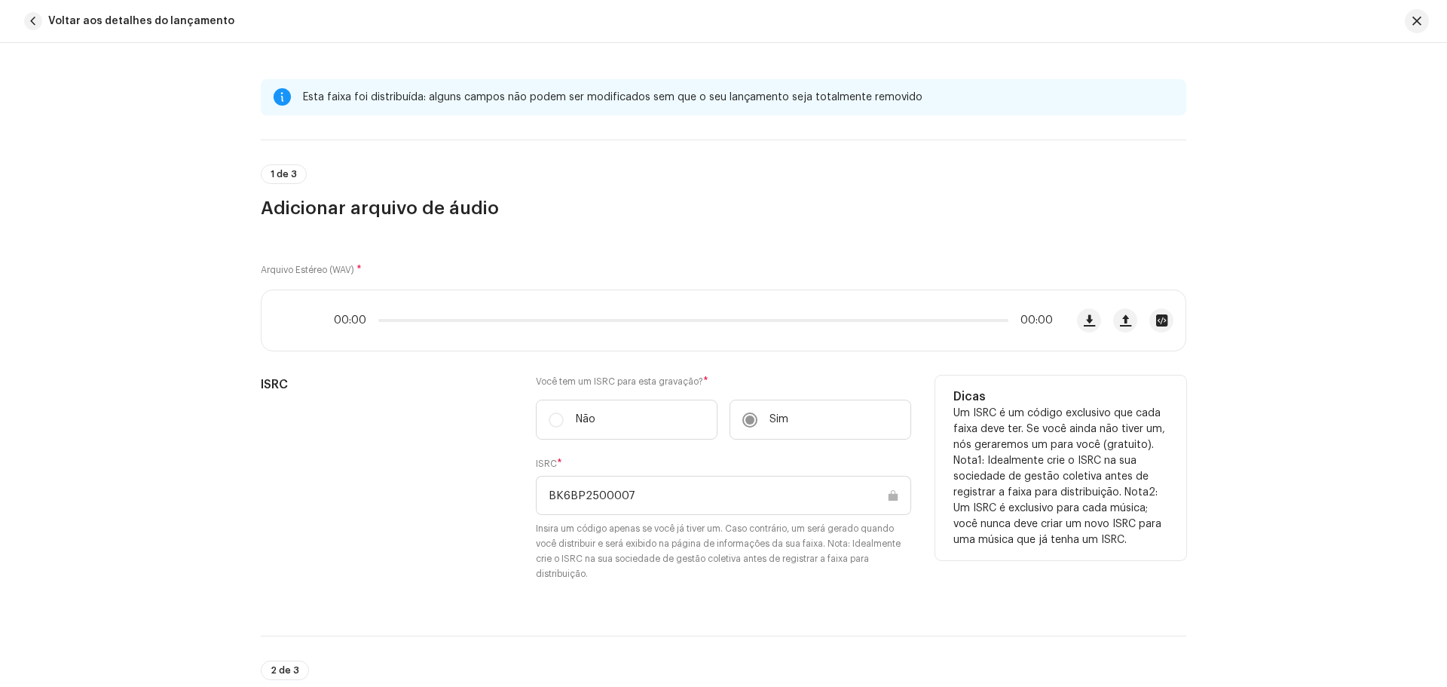
drag, startPoint x: 649, startPoint y: 493, endPoint x: 623, endPoint y: 493, distance: 25.6
click at [623, 493] on input "BK6BP2500007" at bounding box center [723, 495] width 375 height 39
click at [782, 489] on input "BK6BP2500007" at bounding box center [723, 495] width 375 height 39
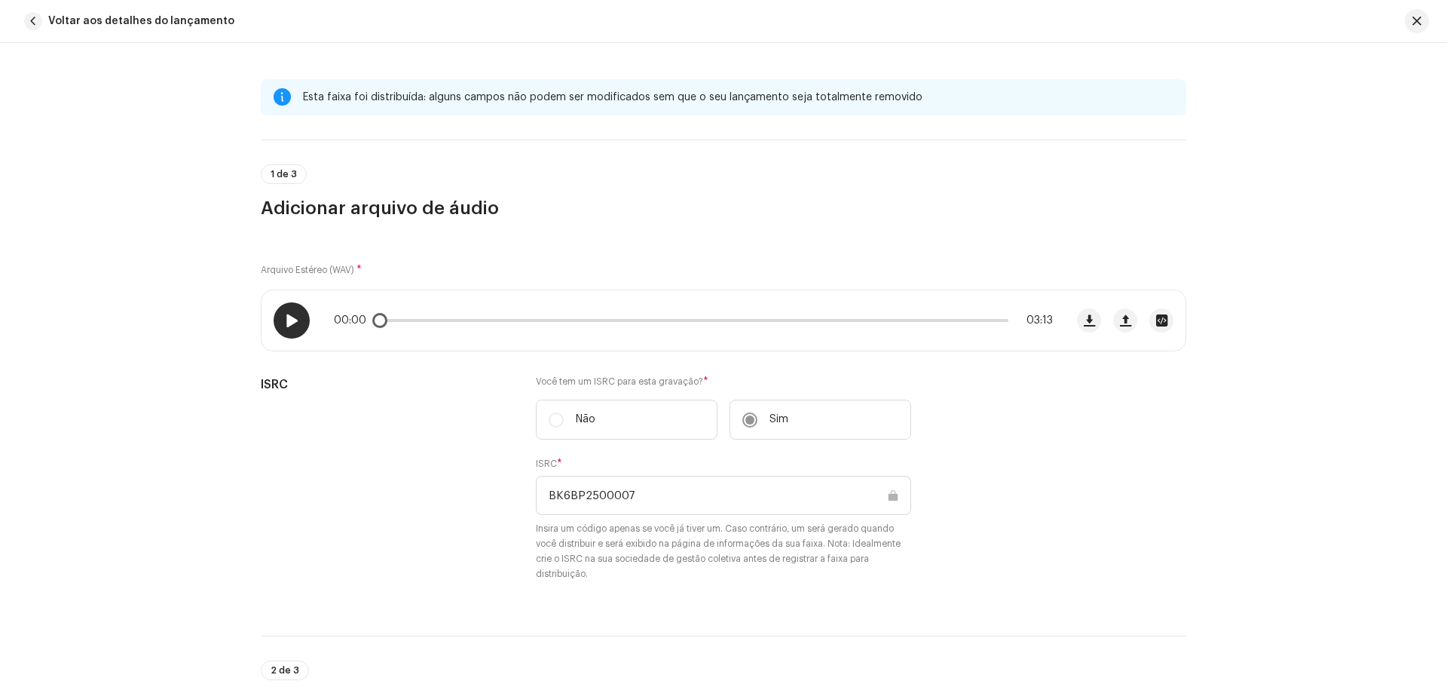
click at [288, 333] on div at bounding box center [292, 320] width 36 height 36
click at [293, 322] on span at bounding box center [291, 320] width 13 height 12
click at [1421, 15] on span "button" at bounding box center [1417, 21] width 9 height 12
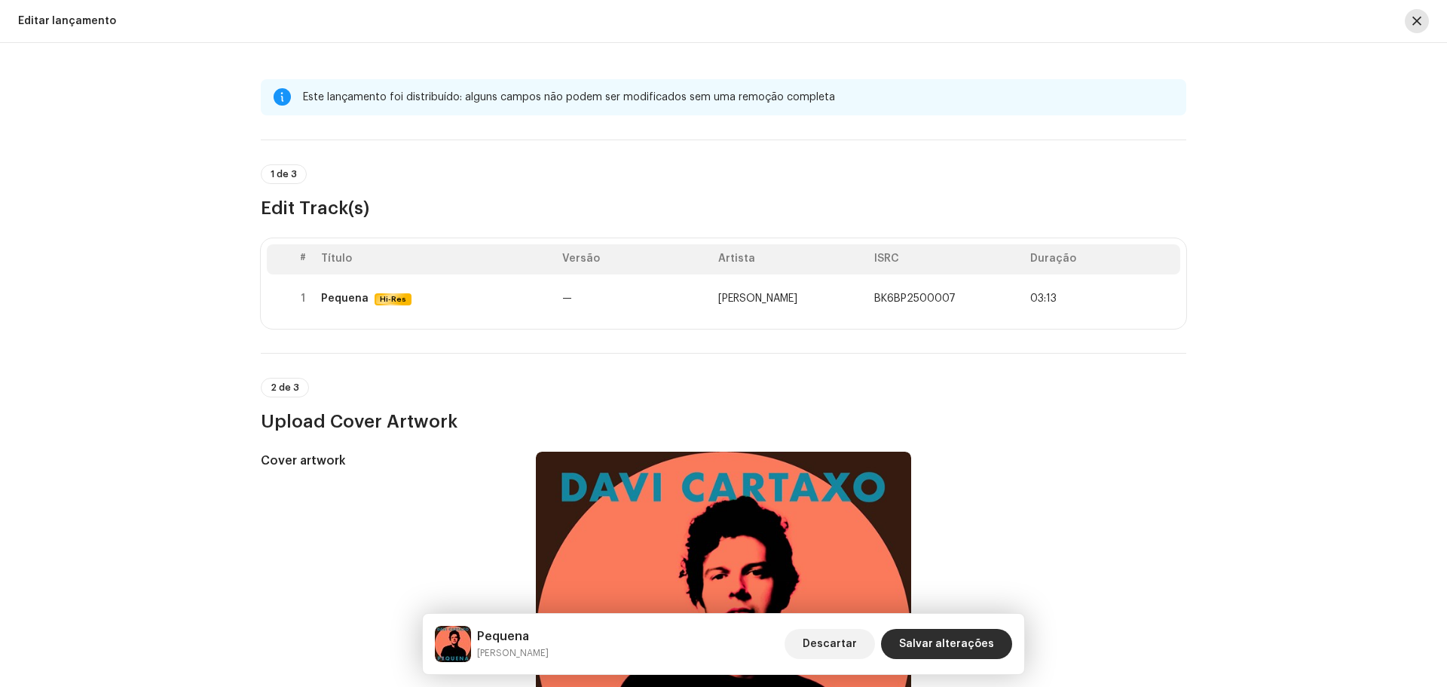
click at [1411, 16] on button "button" at bounding box center [1417, 21] width 24 height 24
